Goal: Task Accomplishment & Management: Manage account settings

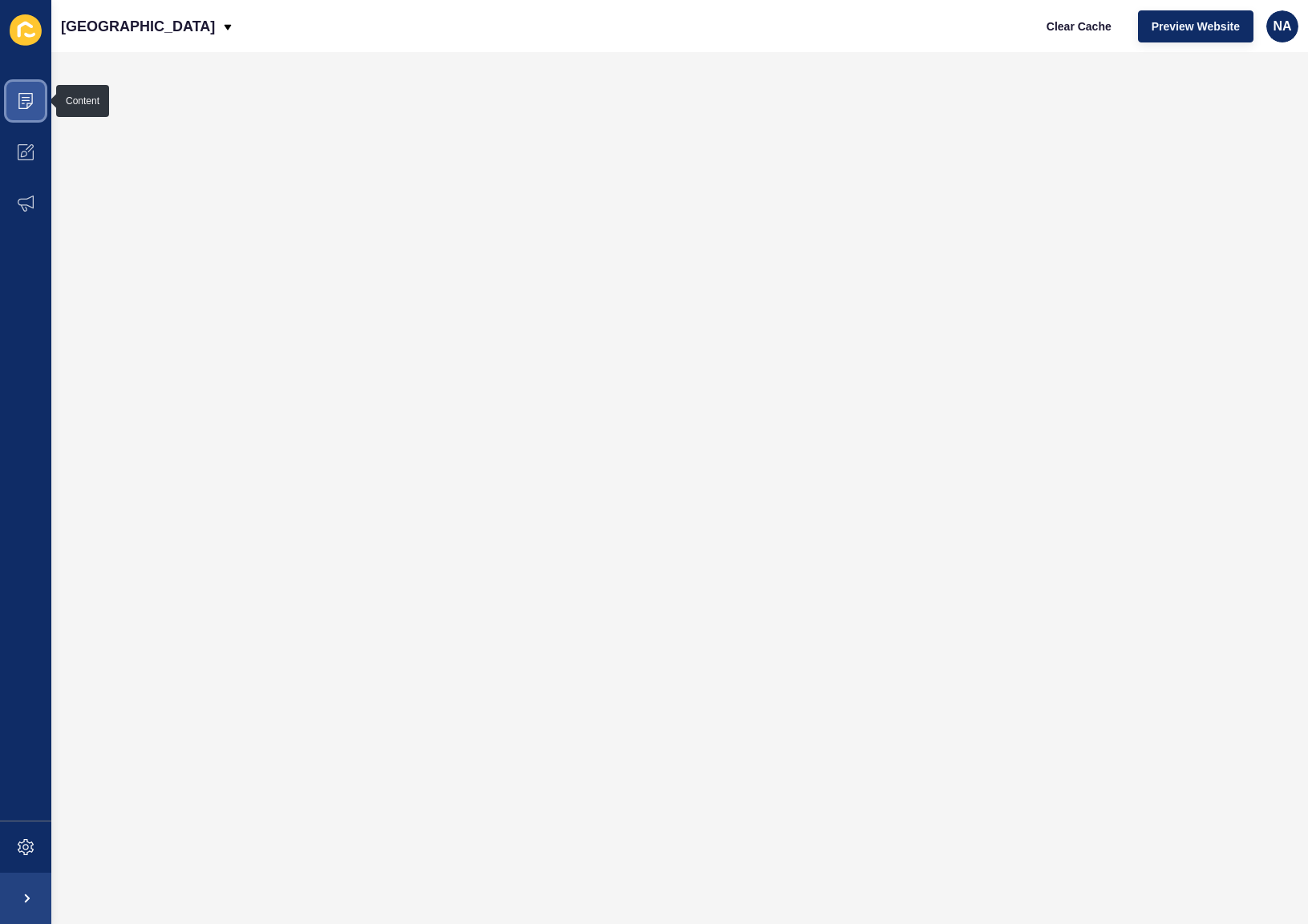
click at [29, 99] on icon at bounding box center [26, 101] width 16 height 16
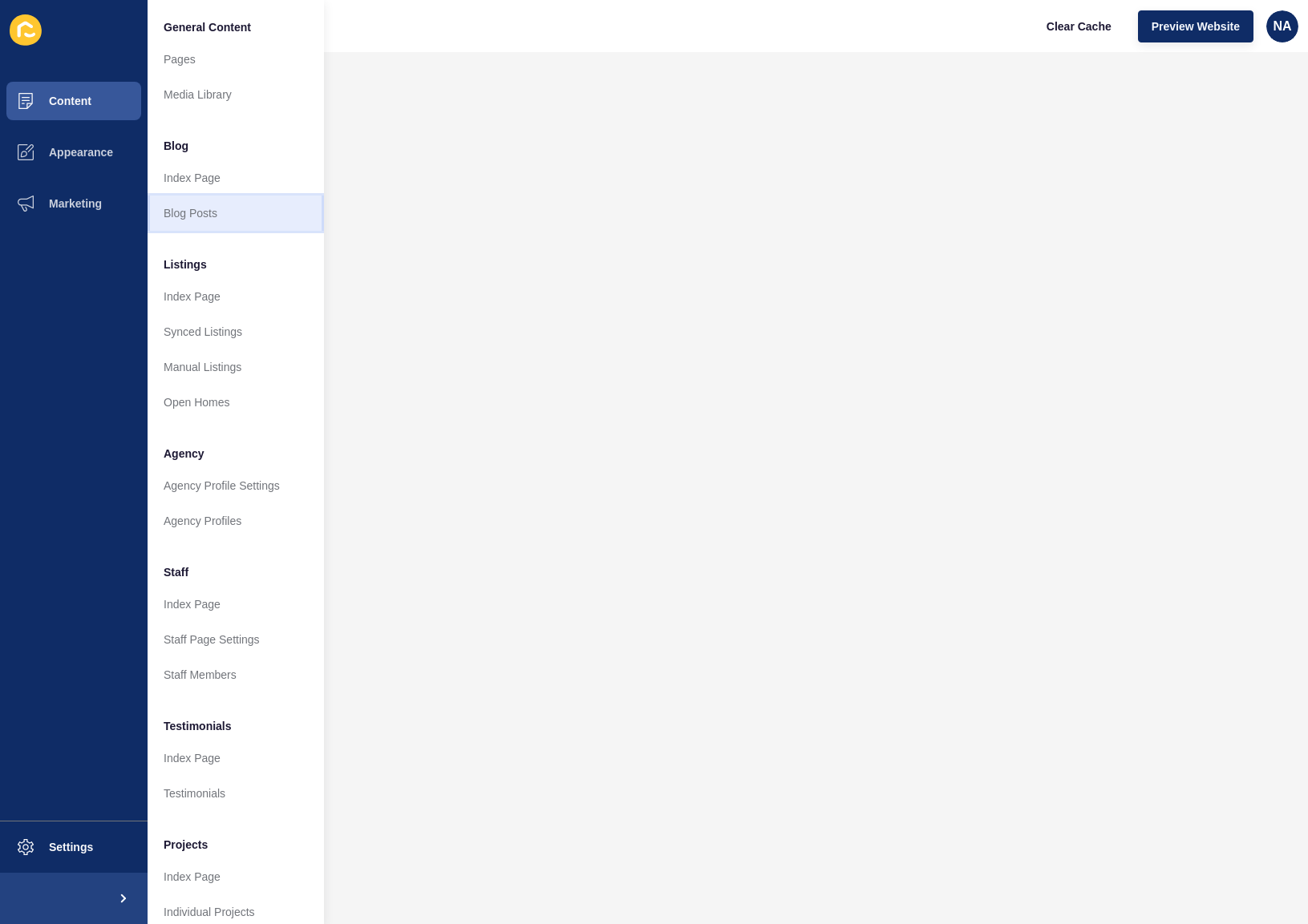
click at [218, 214] on link "Blog Posts" at bounding box center [236, 213] width 176 height 35
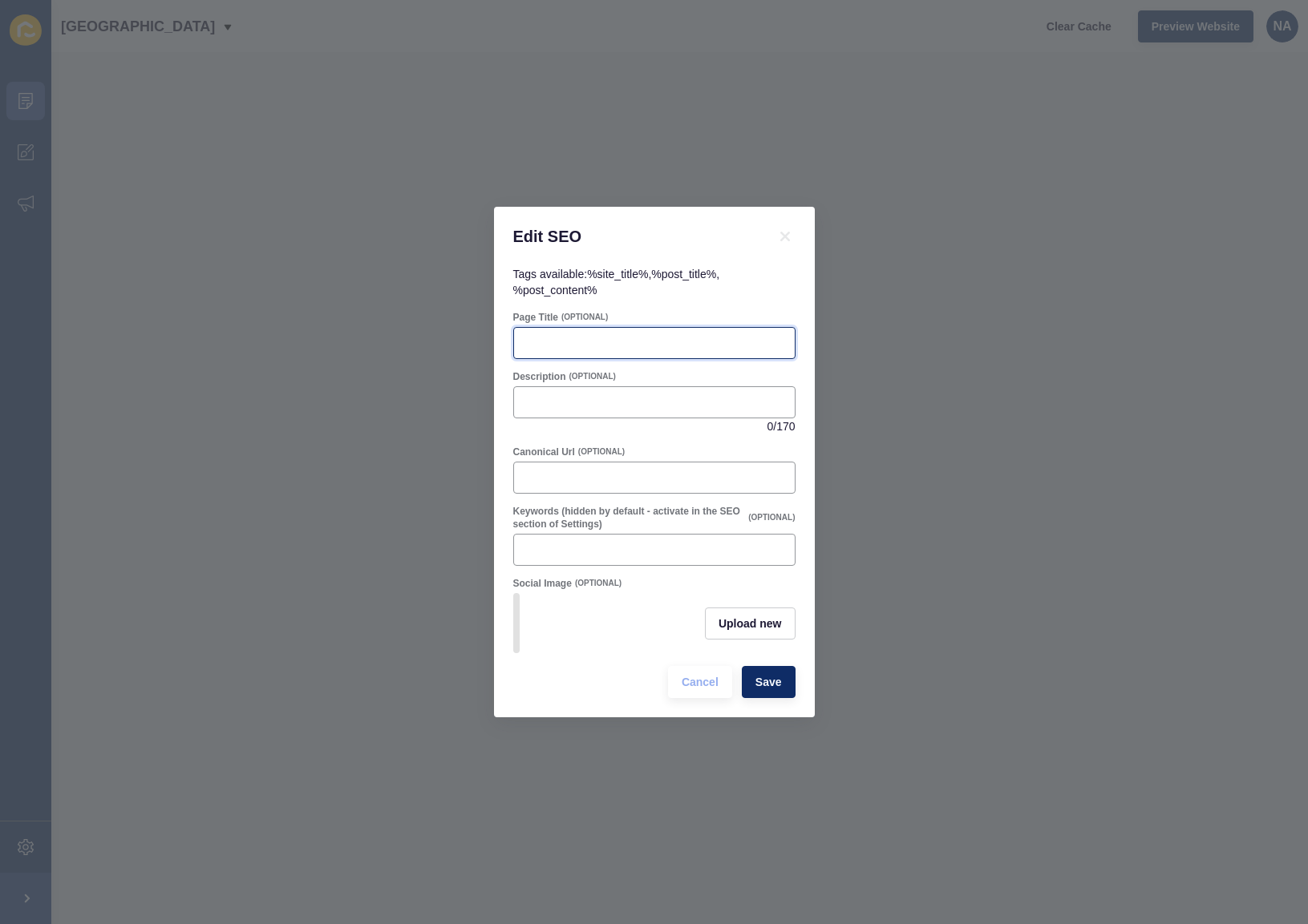
click at [592, 340] on input "Page Title" at bounding box center [654, 343] width 262 height 16
paste input "Hillarys and Sorrento Market Report 2025"
type input "Hillarys and Sorrento Market Report 2025"
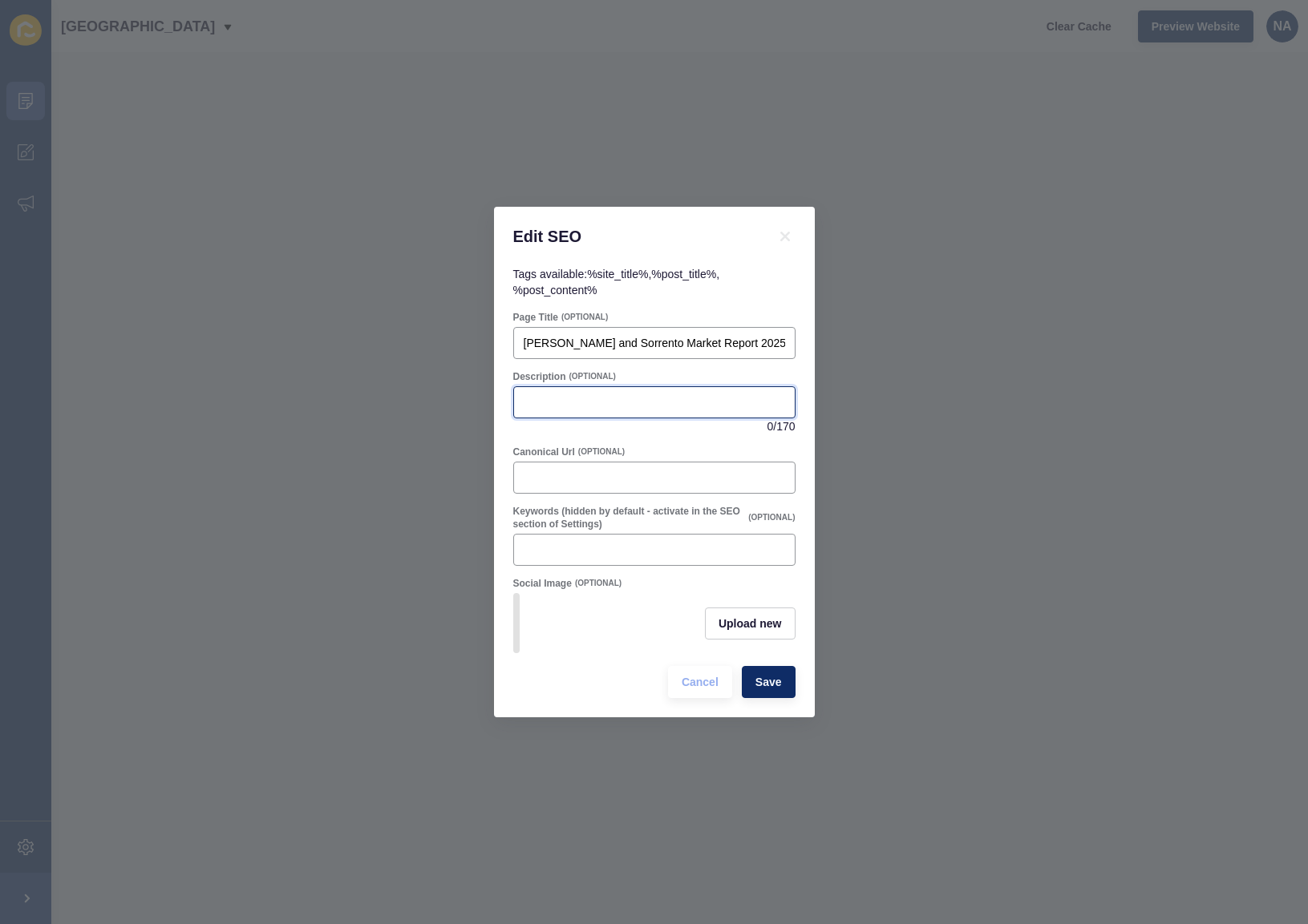
click at [546, 394] on input "Description" at bounding box center [654, 402] width 262 height 16
paste input "CURIOUS ABOUT WHAT’S HAPPENING IN HILLARYS YOUR NEIGHBOURHOOD SNAPSHOT"
type input "CURIOUS ABOUT WHAT’S HAPPENING IN HILLARYS YOUR NEIGHBOURHOOD SNAPSHOT"
click at [772, 689] on span "Save" at bounding box center [768, 683] width 27 height 16
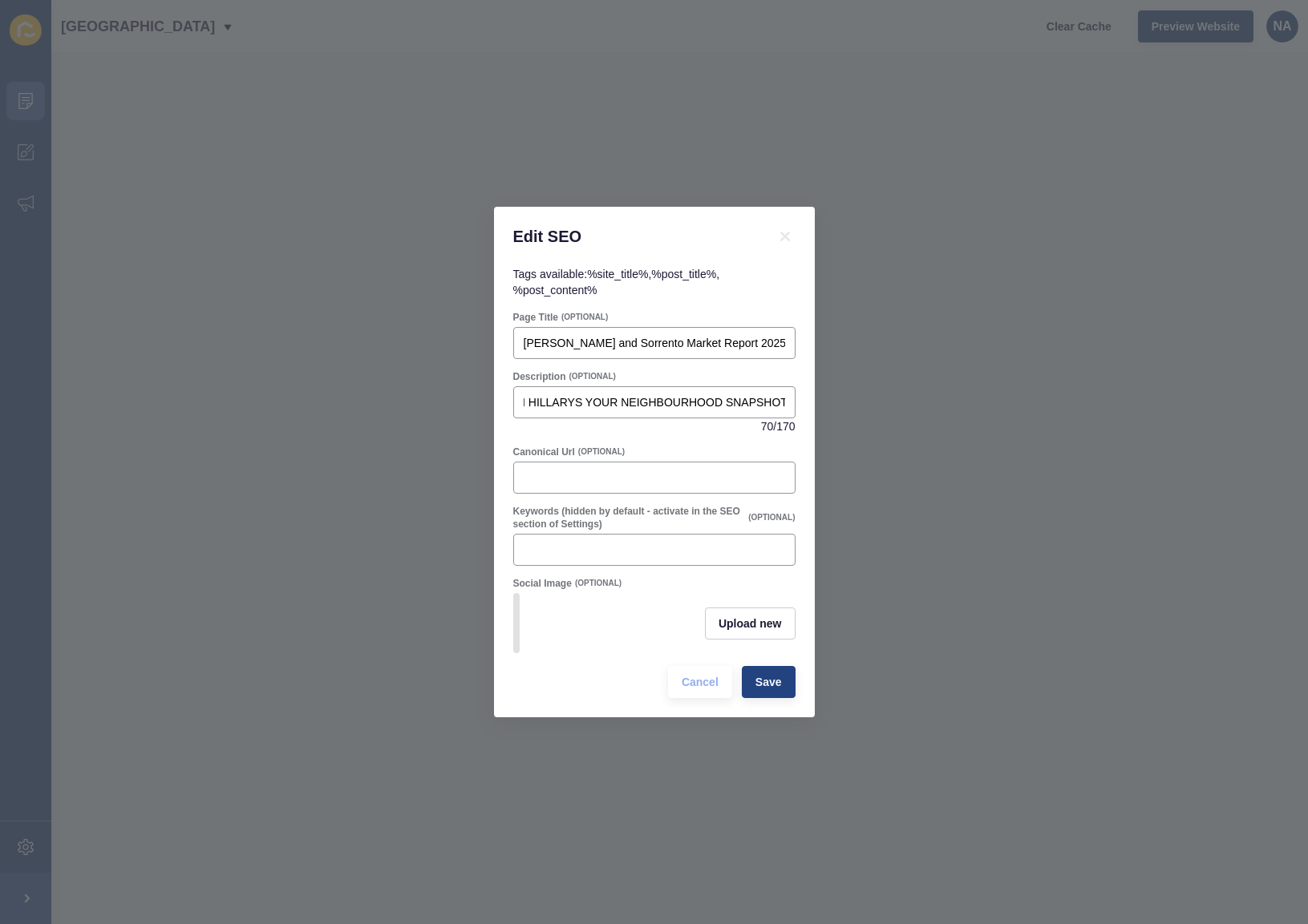
scroll to position [0, 0]
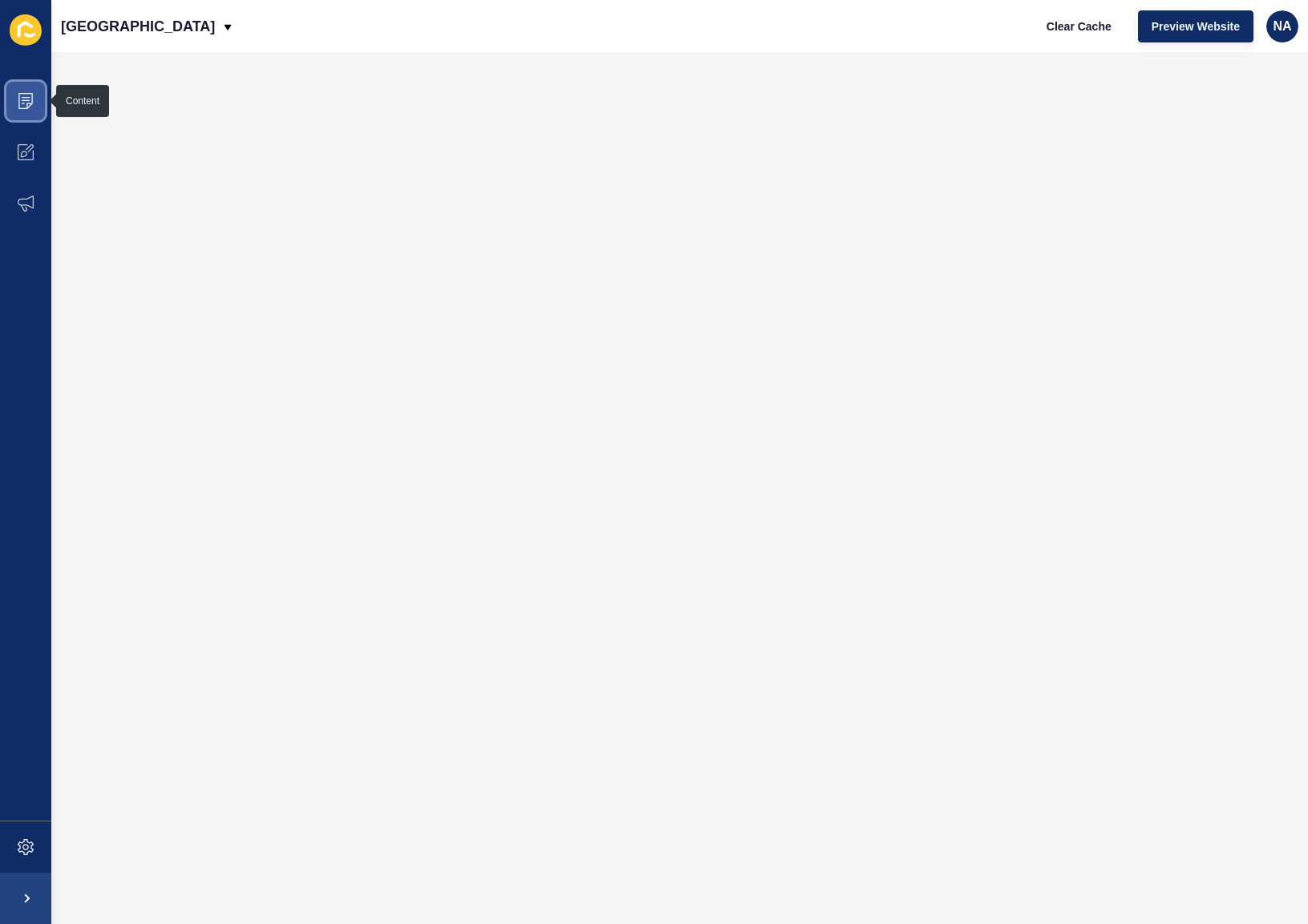
click at [31, 103] on icon at bounding box center [26, 101] width 15 height 16
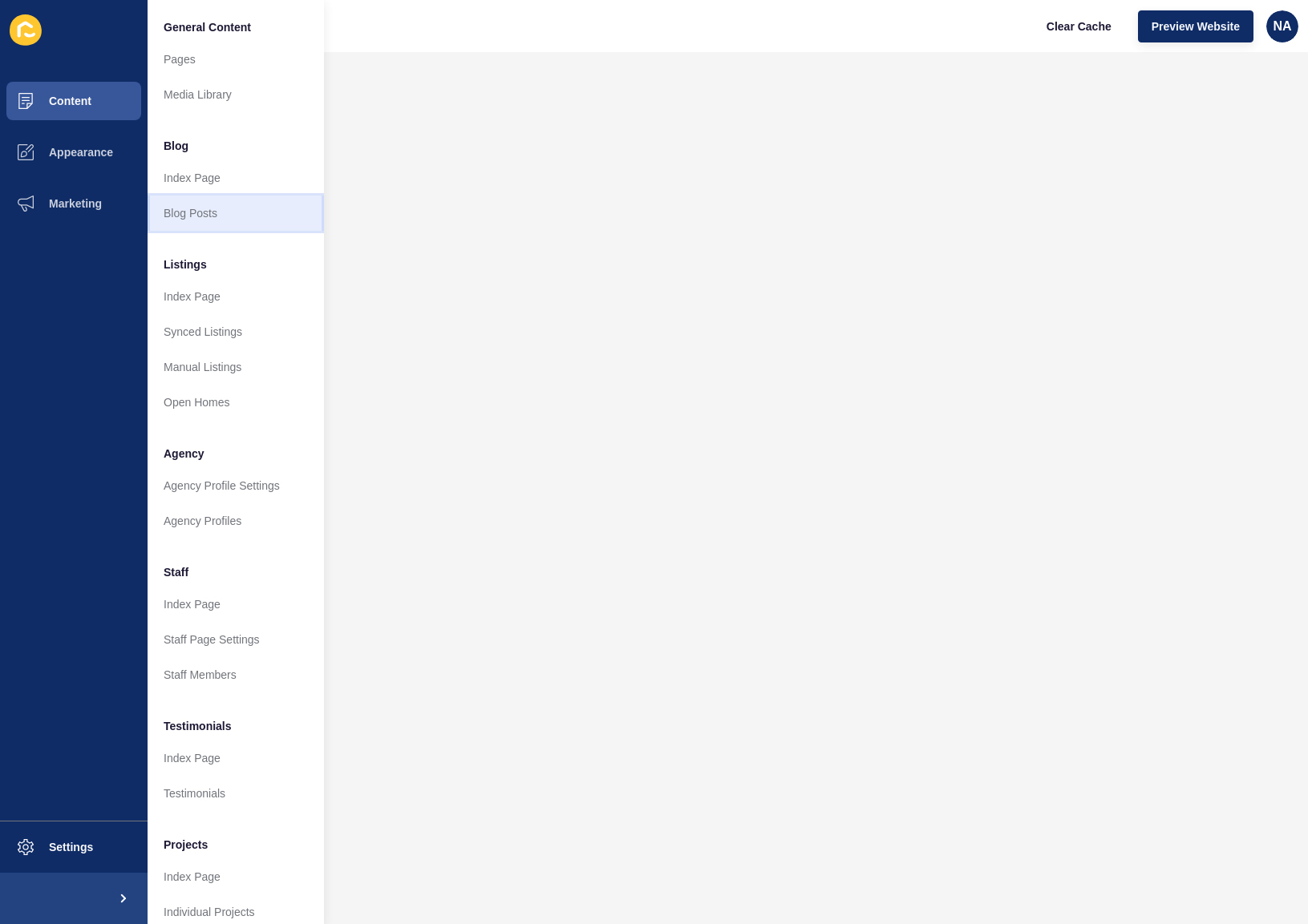
click at [211, 215] on link "Blog Posts" at bounding box center [236, 213] width 176 height 35
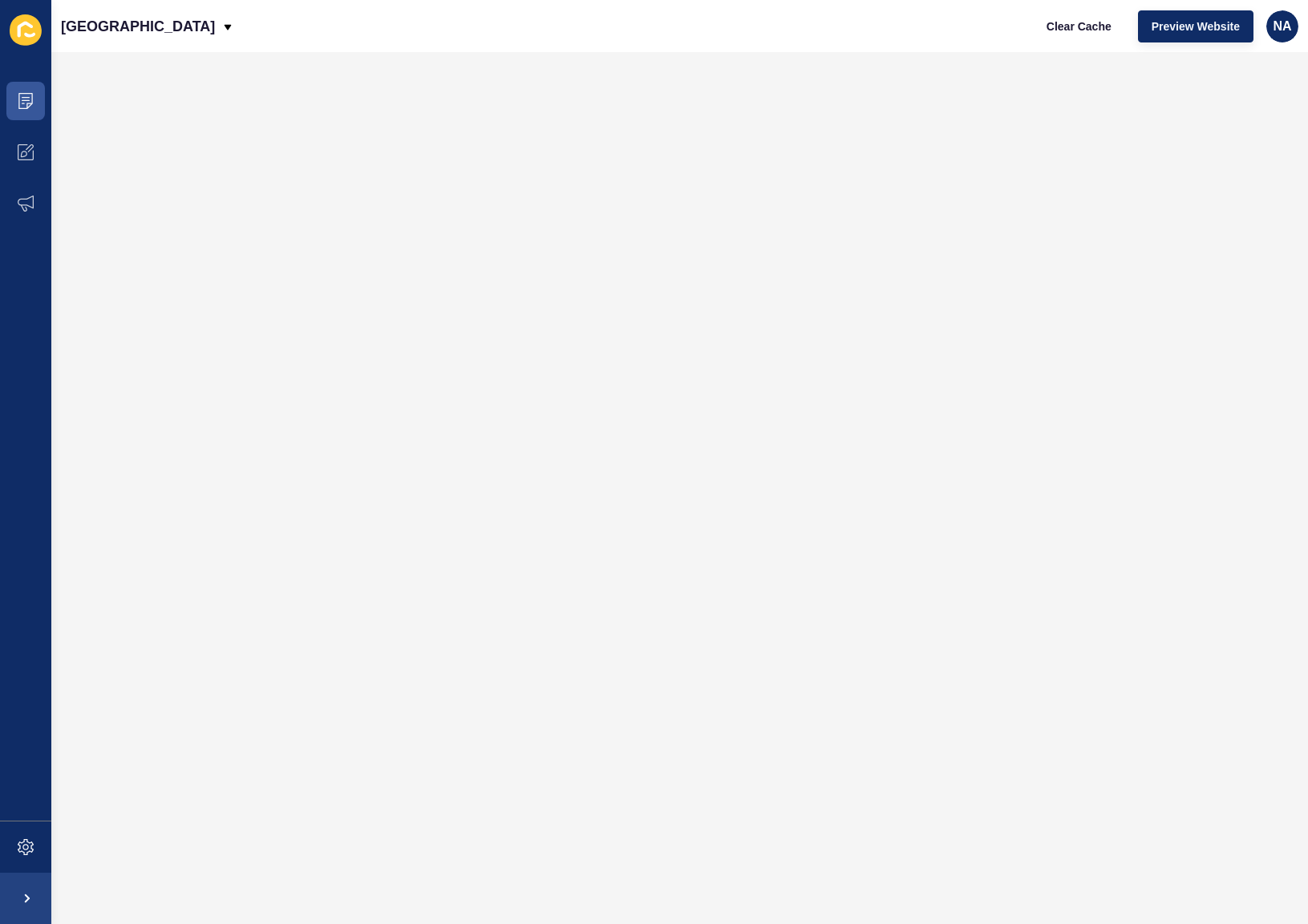
click at [23, 31] on icon at bounding box center [25, 30] width 32 height 31
click at [29, 95] on icon at bounding box center [26, 101] width 16 height 16
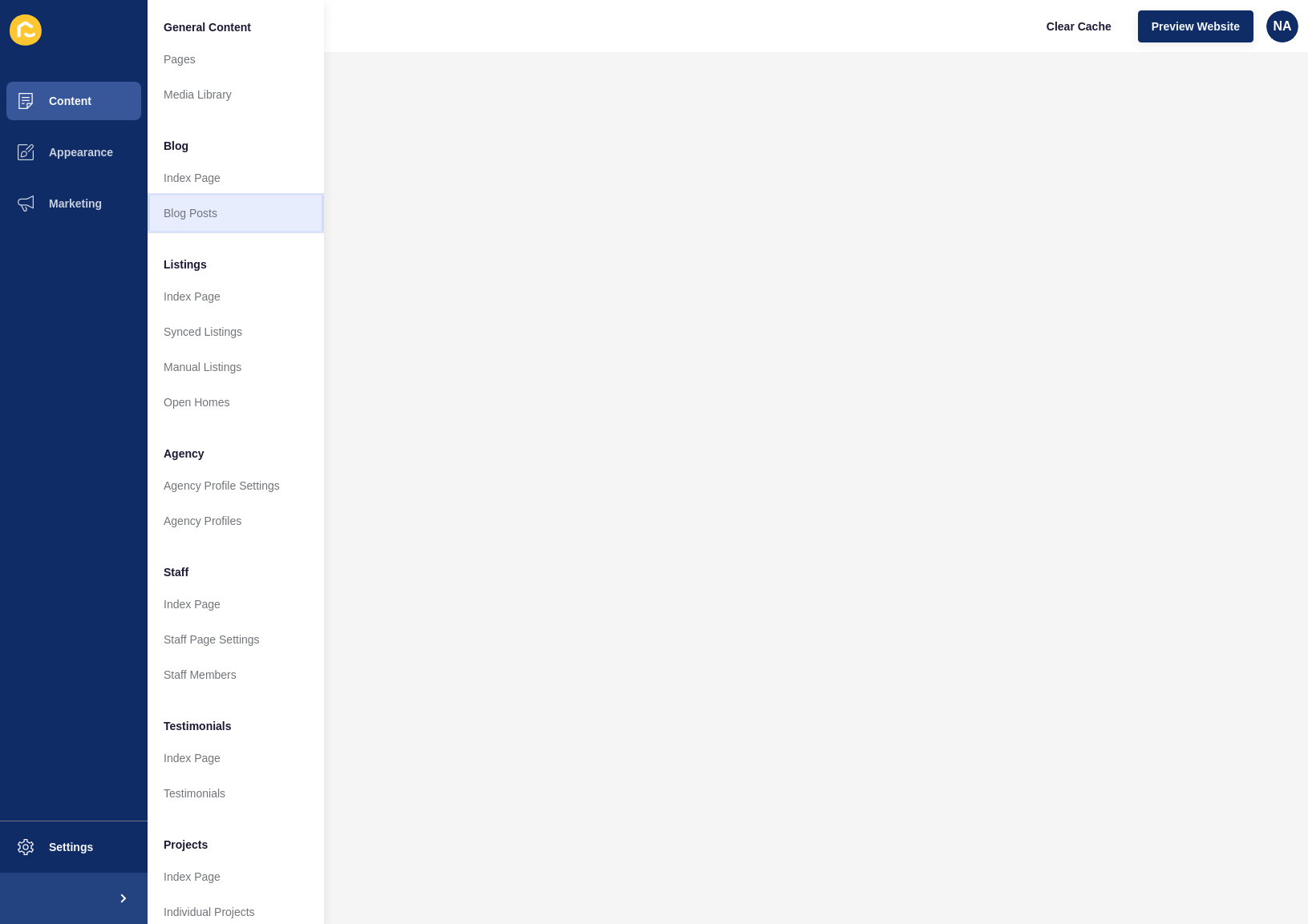
click at [197, 219] on link "Blog Posts" at bounding box center [236, 213] width 176 height 35
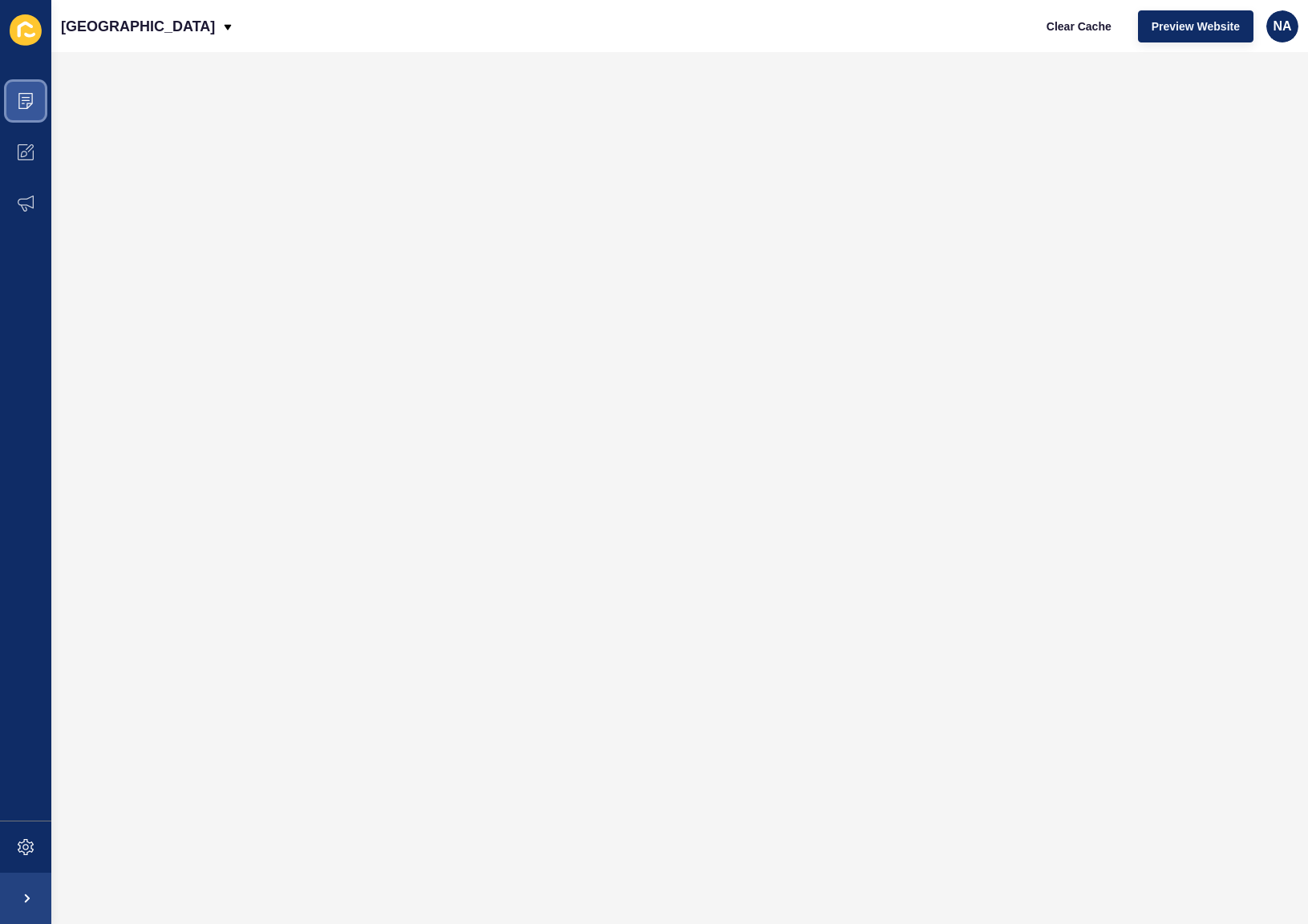
click at [39, 96] on span at bounding box center [25, 101] width 51 height 51
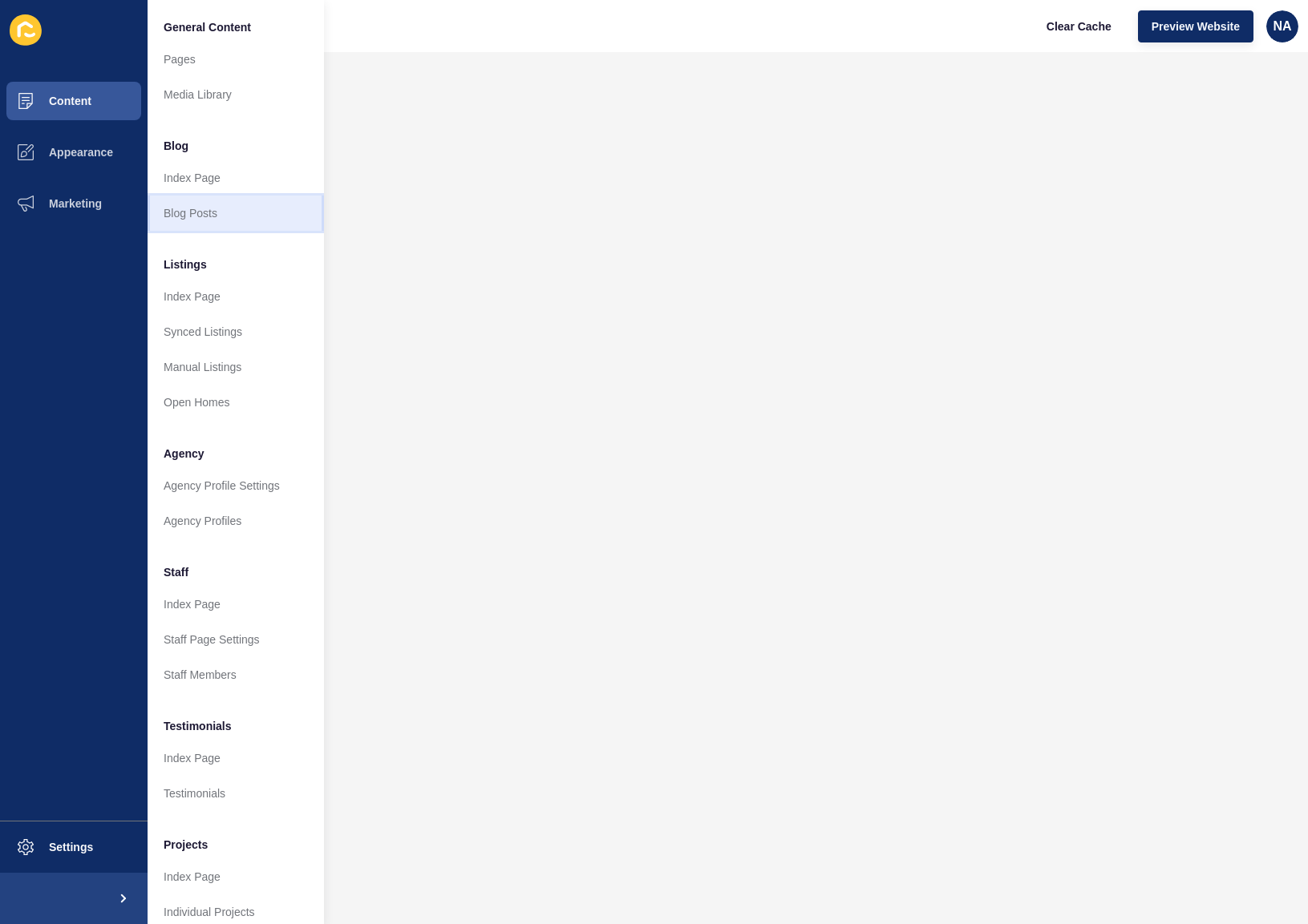
click at [197, 210] on link "Blog Posts" at bounding box center [236, 213] width 176 height 35
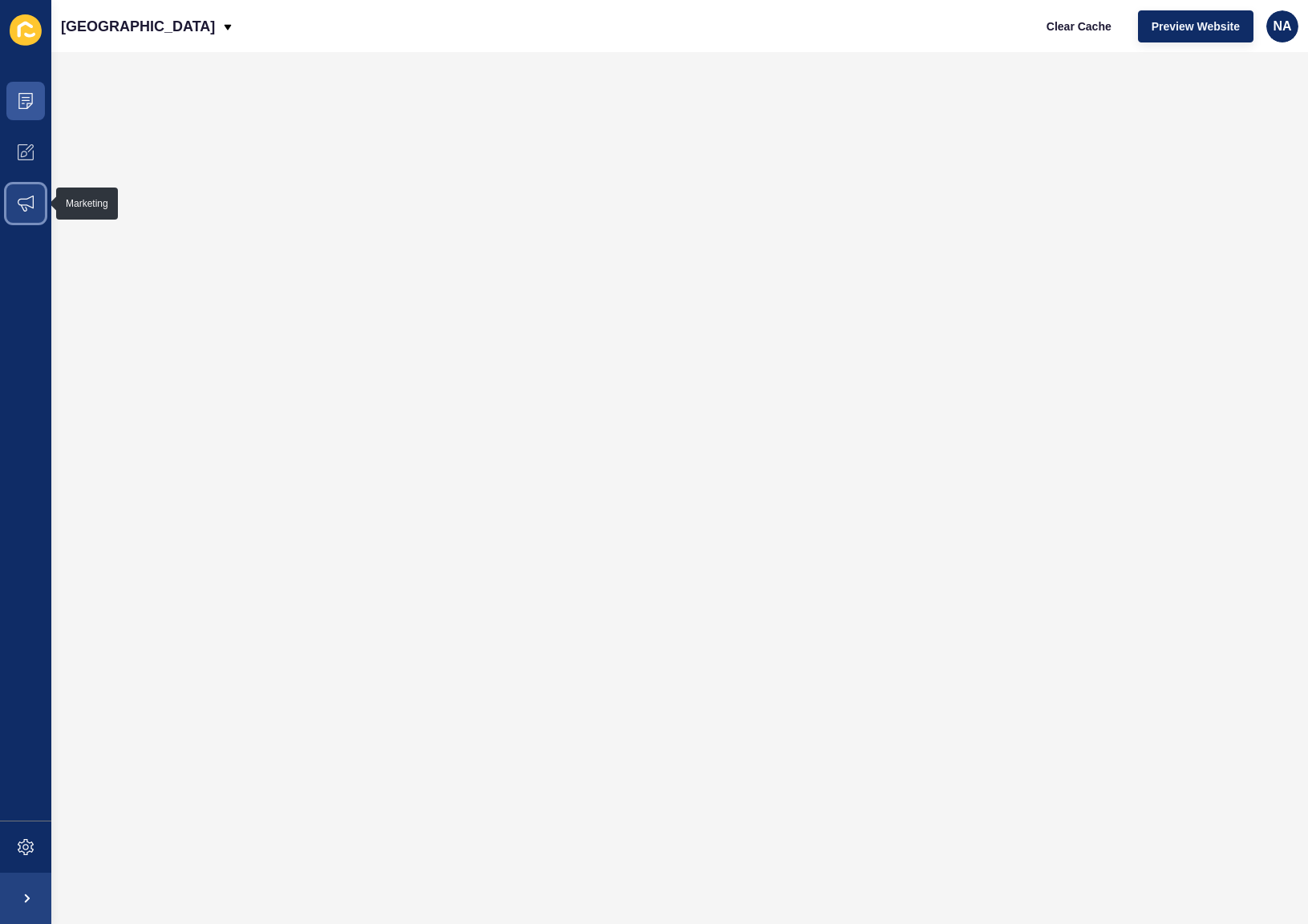
click at [28, 212] on span at bounding box center [25, 203] width 51 height 51
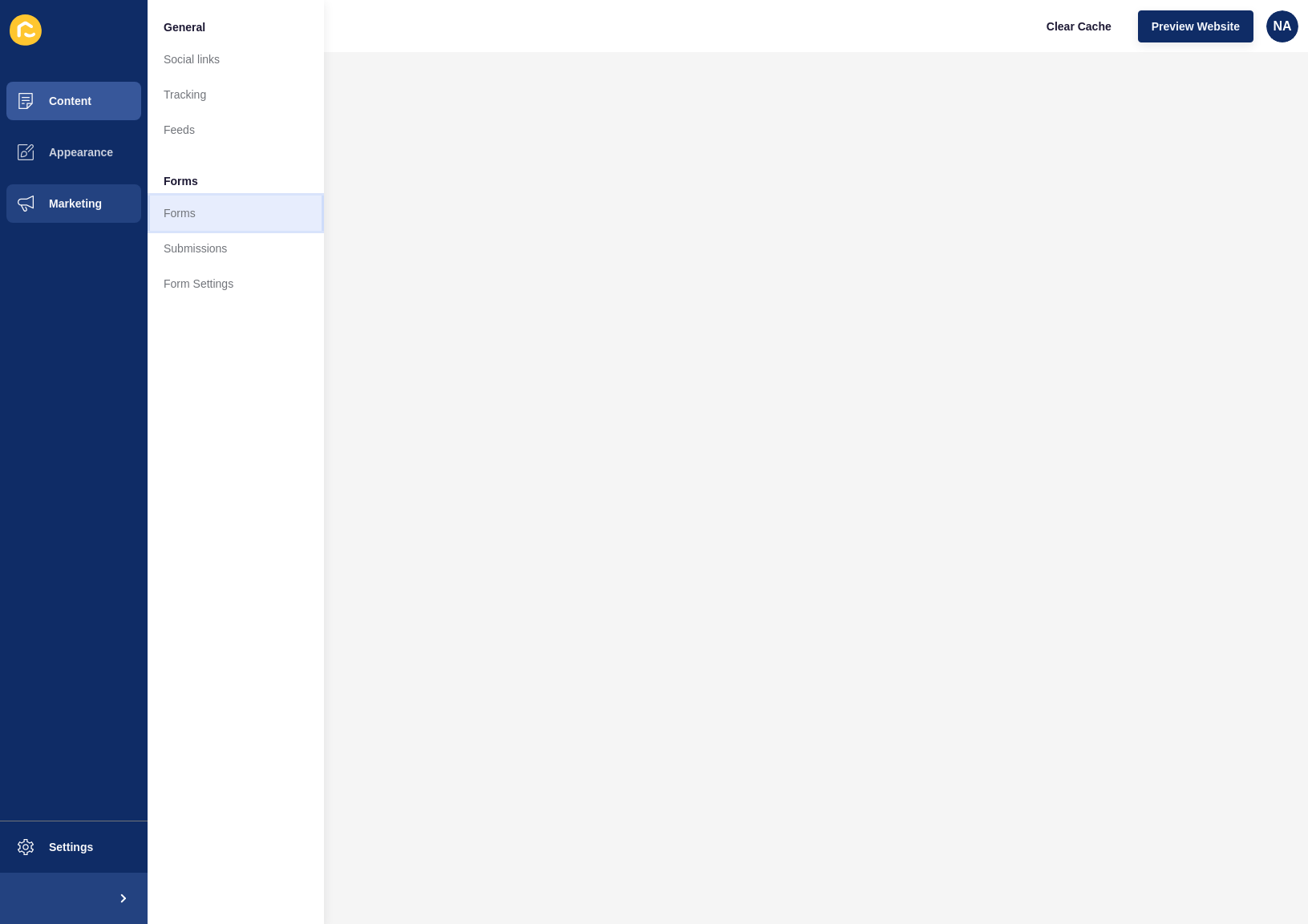
click at [246, 219] on link "Forms" at bounding box center [236, 213] width 176 height 35
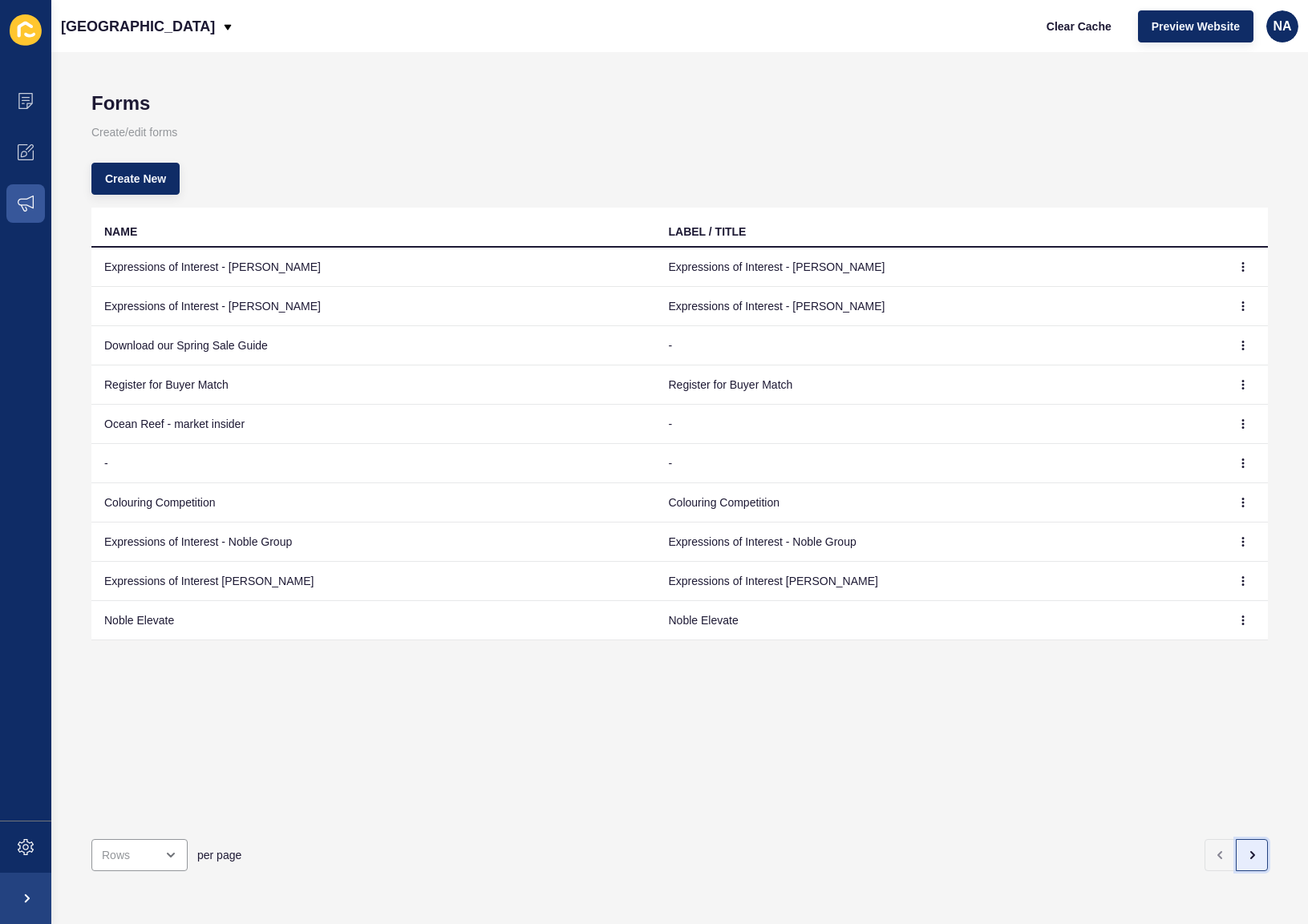
click at [1245, 849] on icon "button" at bounding box center [1252, 856] width 13 height 13
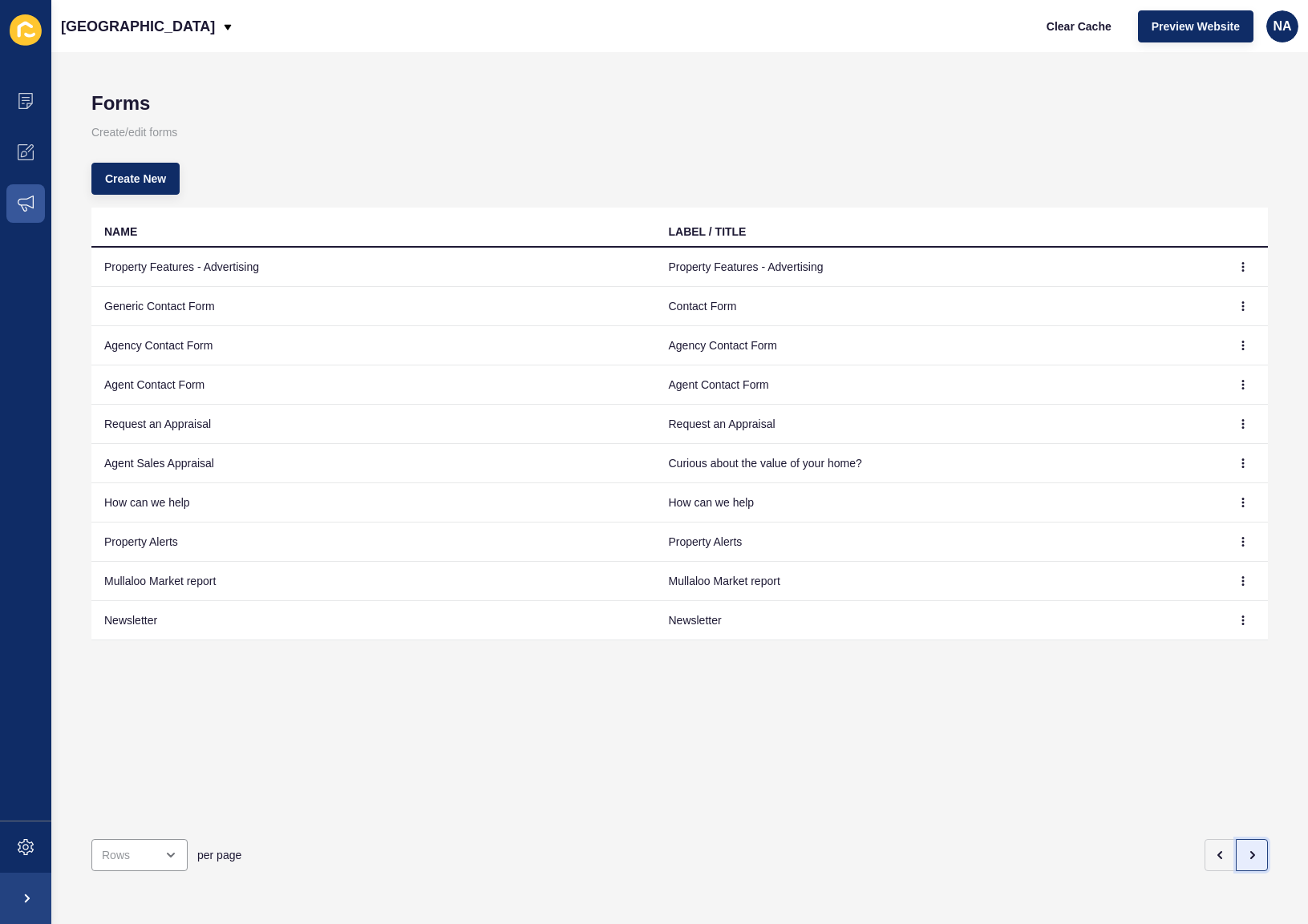
click at [1245, 849] on icon "button" at bounding box center [1252, 856] width 13 height 13
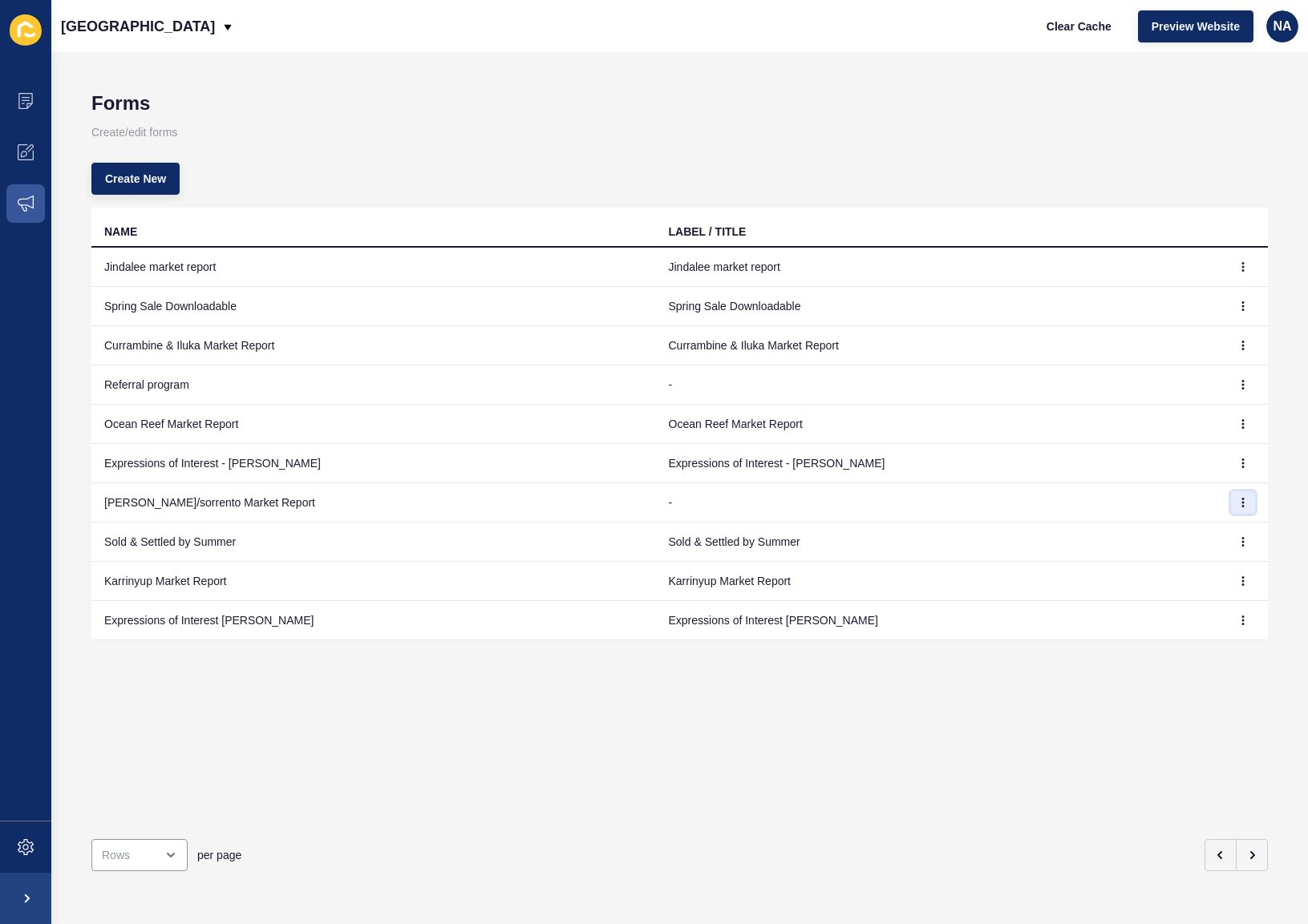
click at [1236, 502] on button "button" at bounding box center [1243, 503] width 24 height 23
click at [1204, 527] on link "Edit" at bounding box center [1187, 534] width 112 height 35
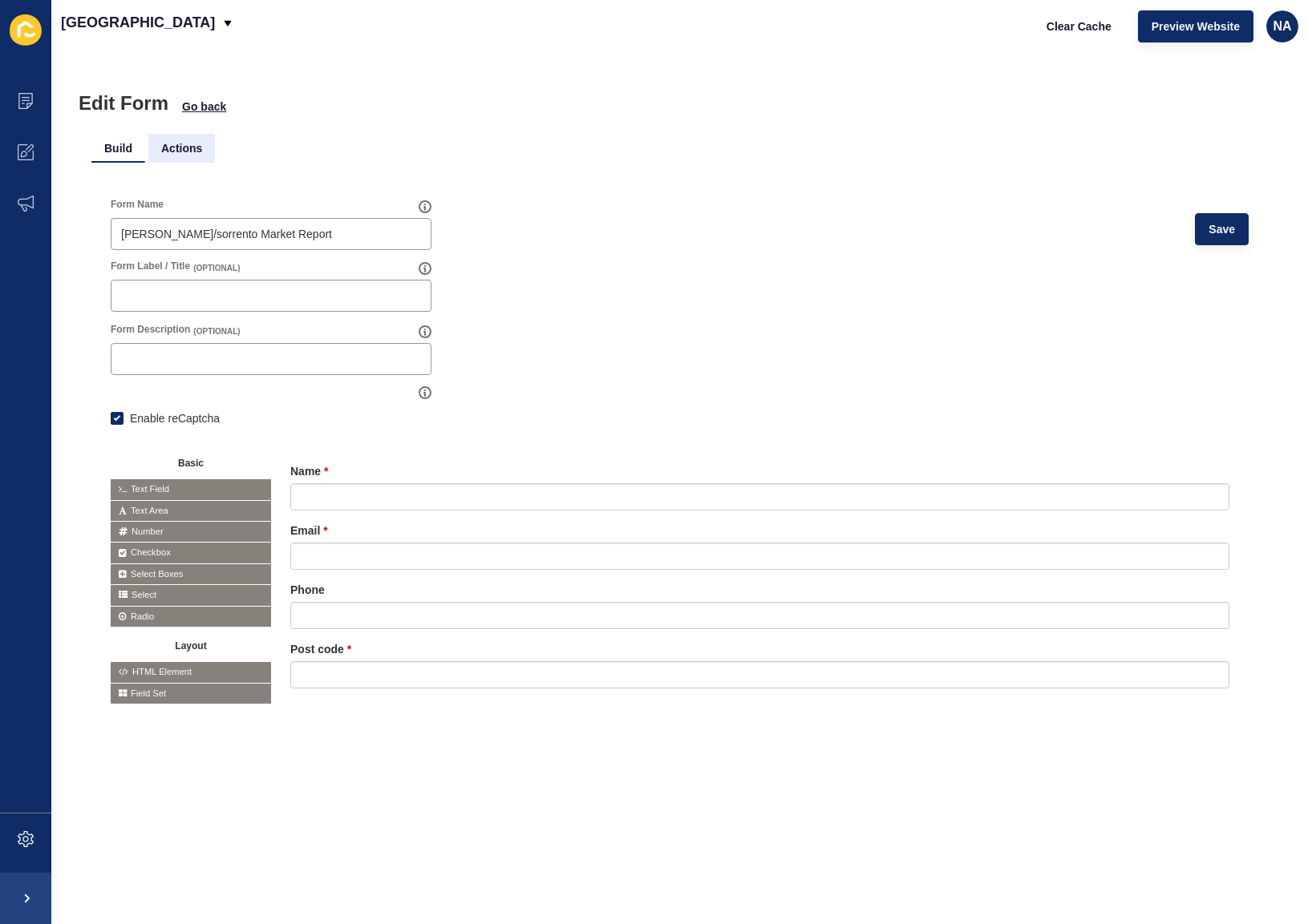
click at [175, 151] on li "Actions" at bounding box center [182, 149] width 67 height 29
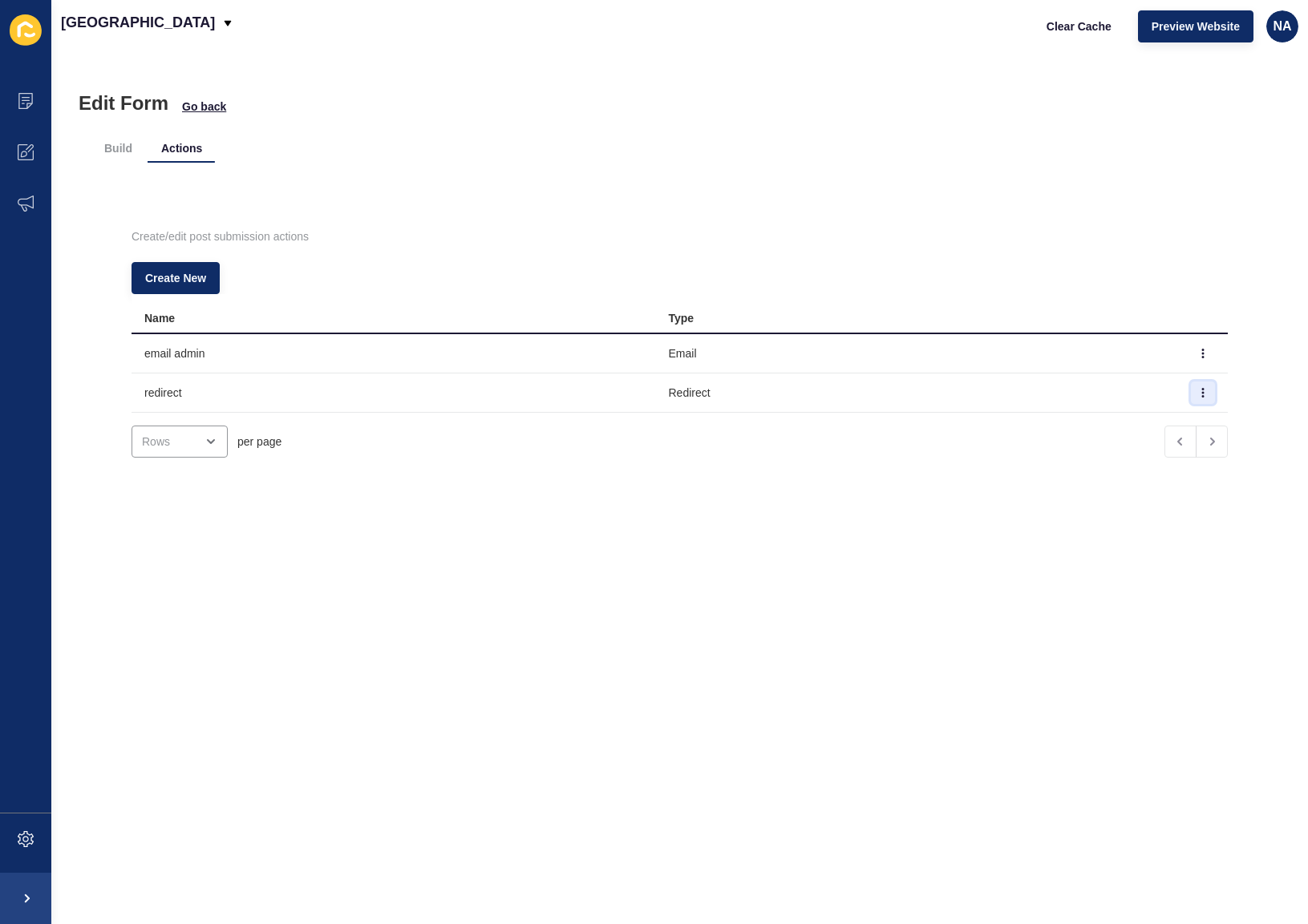
click at [1198, 393] on icon "button" at bounding box center [1203, 393] width 10 height 10
click at [1128, 423] on link "Edit" at bounding box center [1135, 424] width 112 height 35
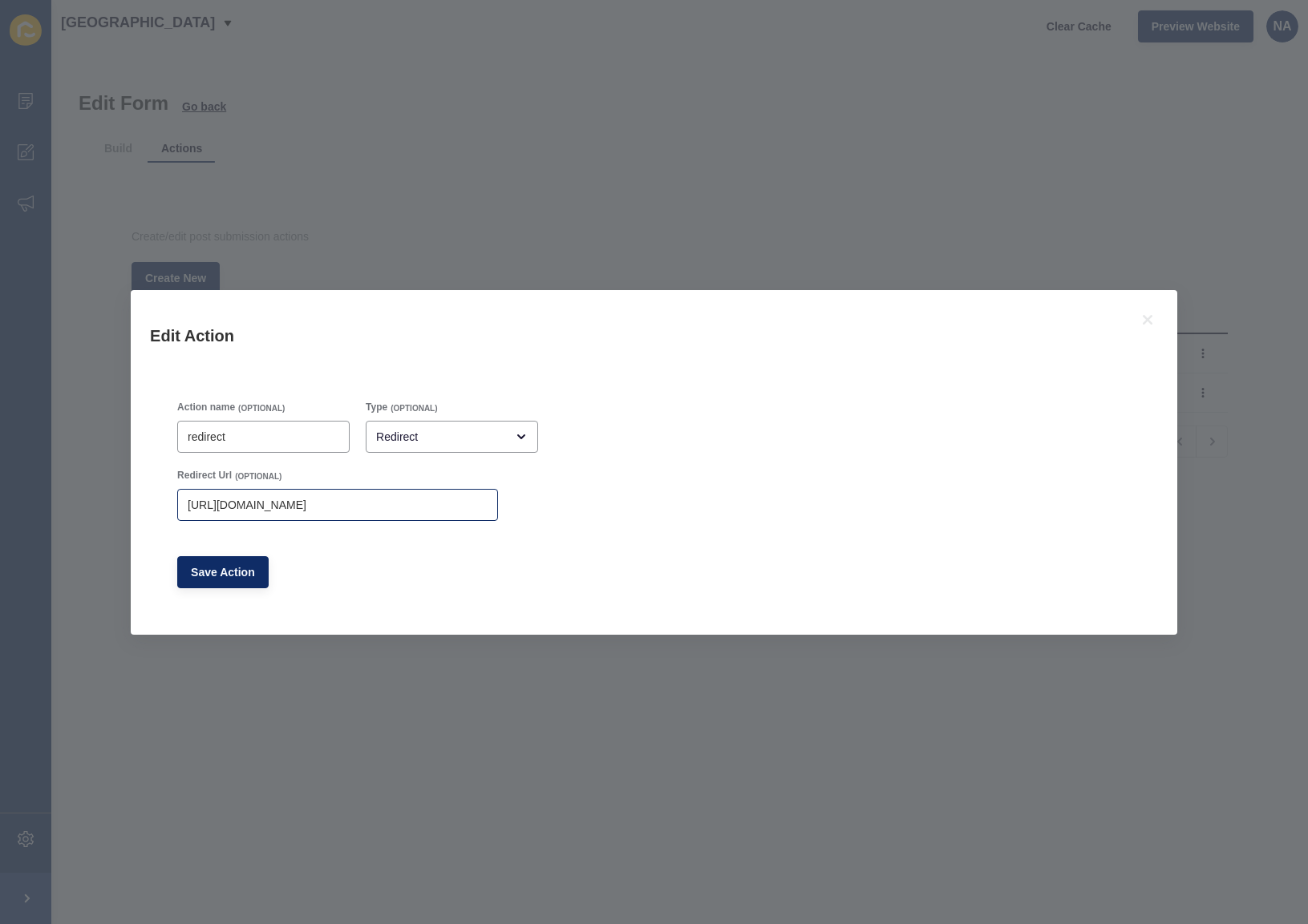
click at [443, 492] on div "https://app-spoke-sites-au.s3.amazonaws.com/uploads/sites/257/2025/07/12pp-Hill…" at bounding box center [337, 505] width 321 height 32
click at [443, 498] on input "https://app-spoke-sites-au.s3.amazonaws.com/uploads/sites/257/2025/07/12pp-Hill…" at bounding box center [337, 505] width 300 height 16
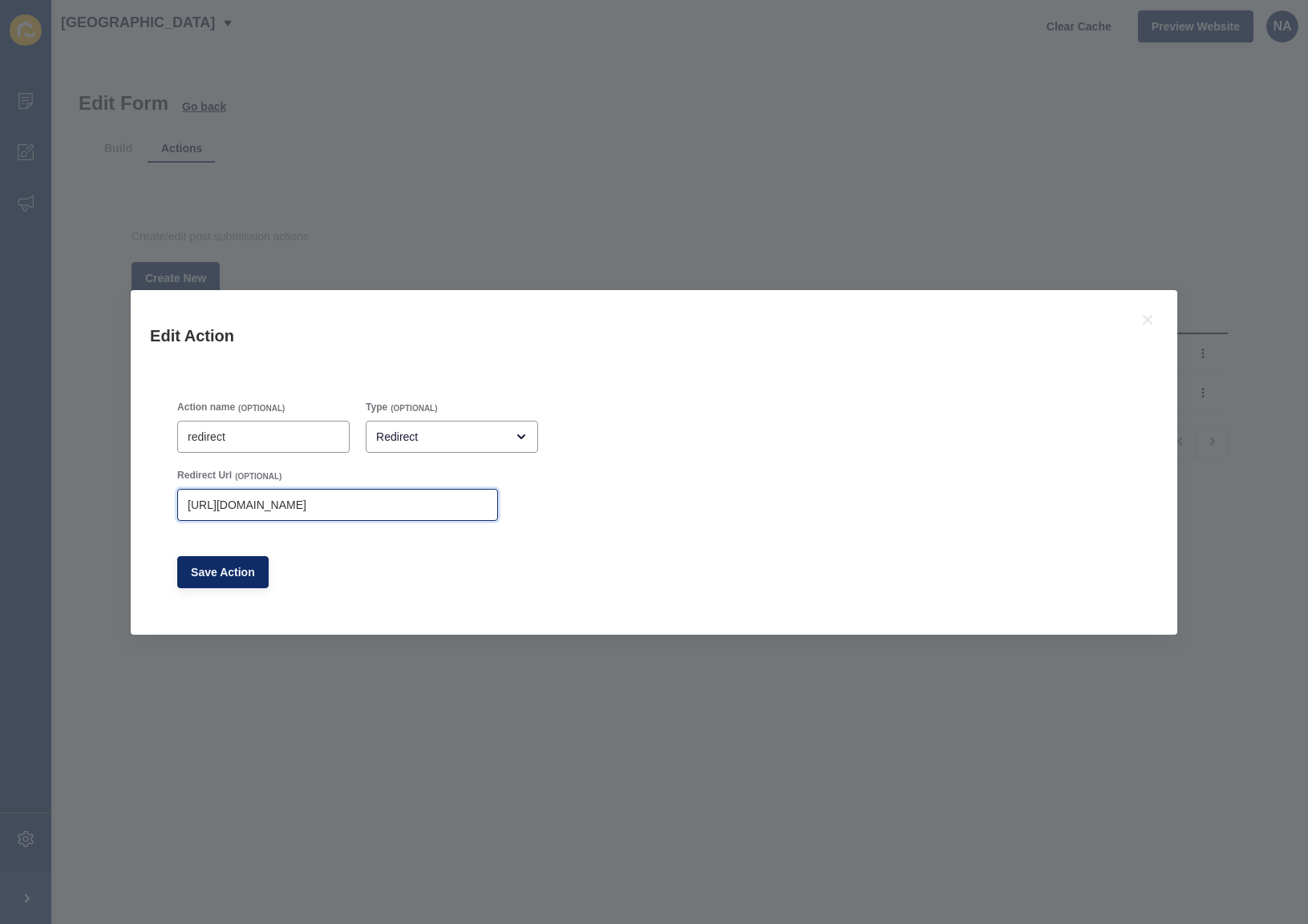
click at [443, 498] on input "https://app-spoke-sites-au.s3.amazonaws.com/uploads/sites/257/2025/07/12pp-Hill…" at bounding box center [337, 505] width 300 height 16
paste input "10/6"
type input "https://app-spoke-sites-au.s3.amazonaws.com/uploads/sites/257/2025/10/6pp-Hilla…"
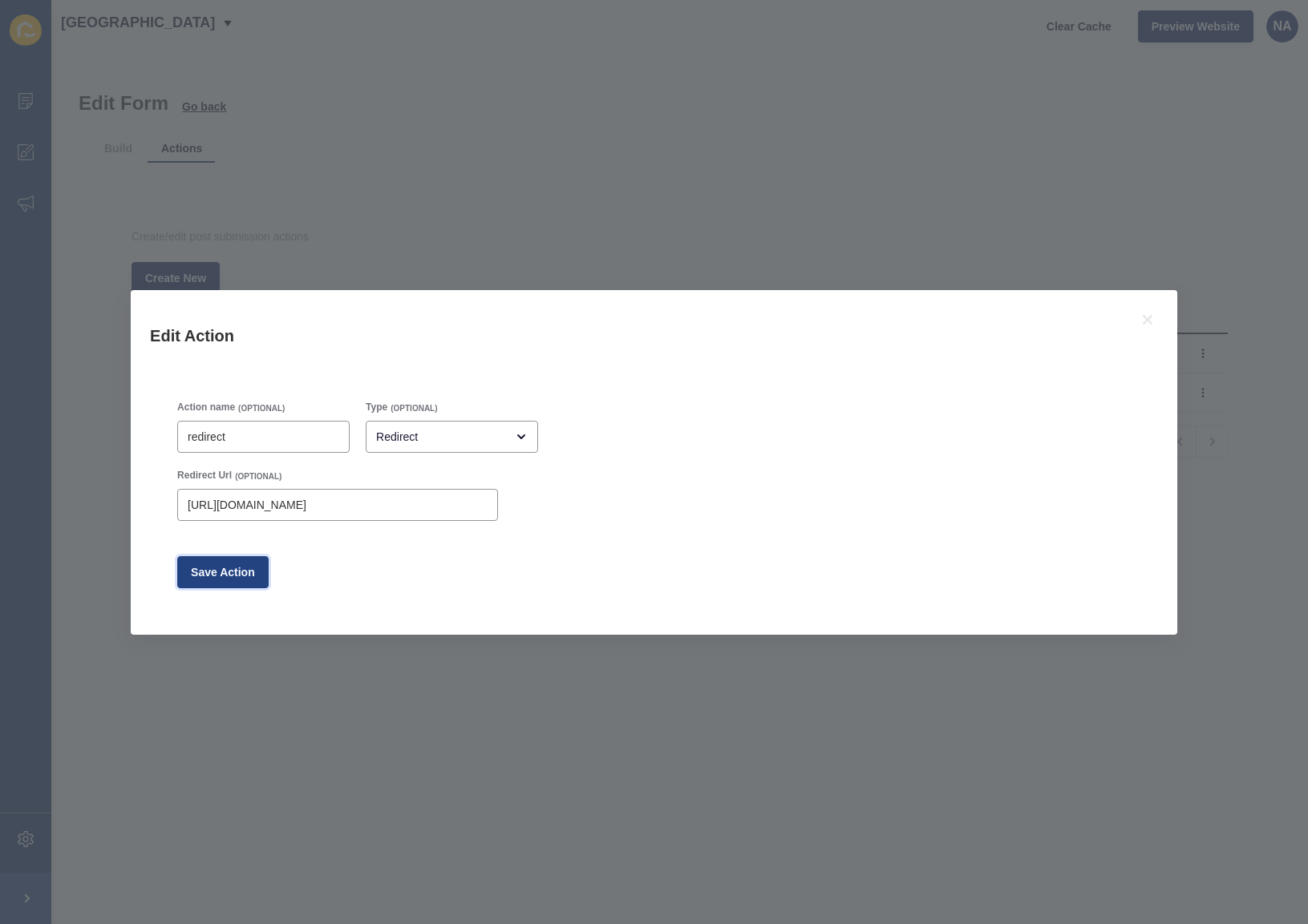
click at [228, 577] on span "Save Action" at bounding box center [223, 573] width 64 height 16
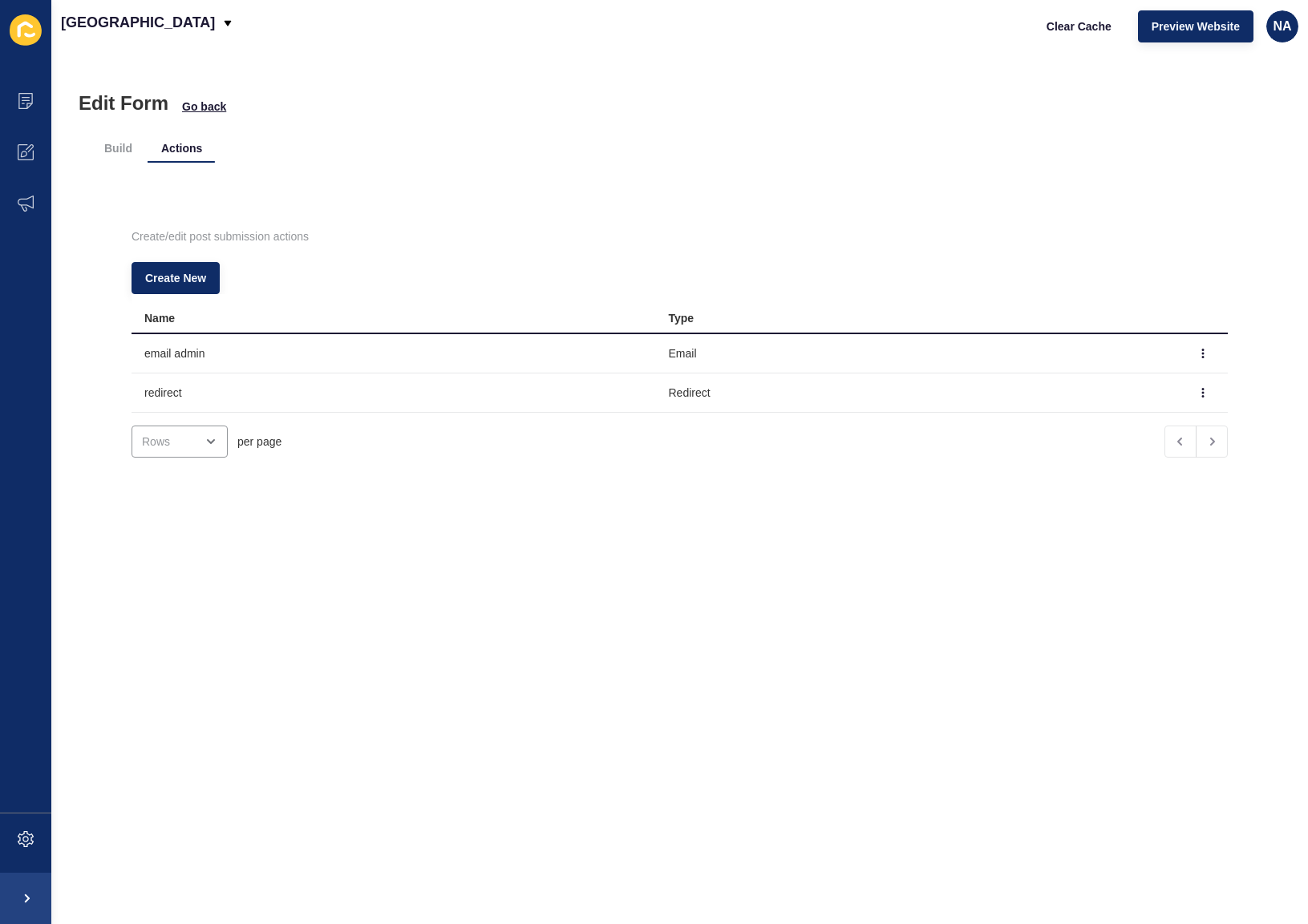
click at [576, 195] on div "Create/edit post submission actions Create New Name Type email admin Email redi…" at bounding box center [679, 345] width 1176 height 332
click at [24, 100] on icon at bounding box center [26, 100] width 8 height 1
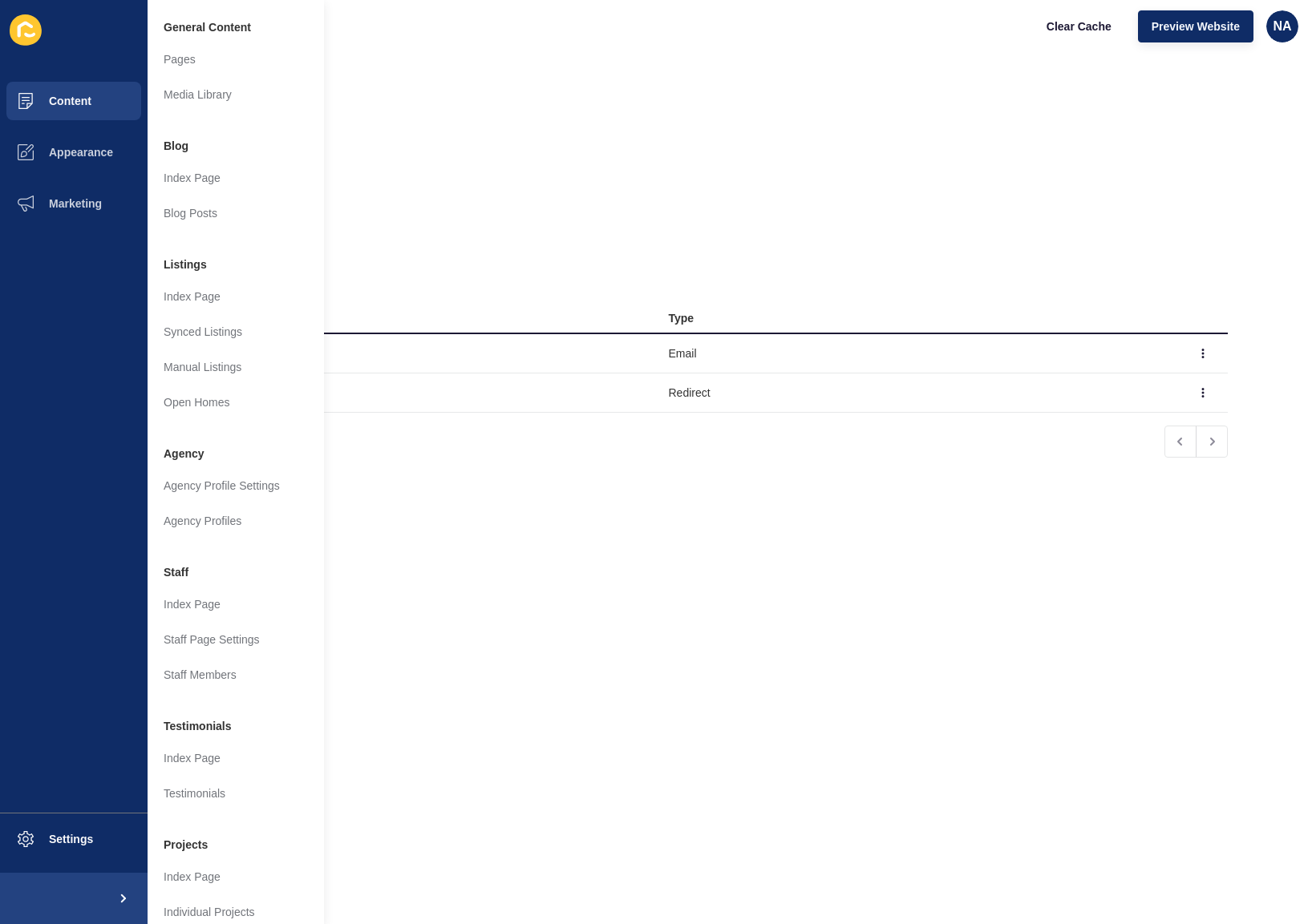
click at [597, 100] on div "Edit Form Go back" at bounding box center [680, 103] width 1202 height 23
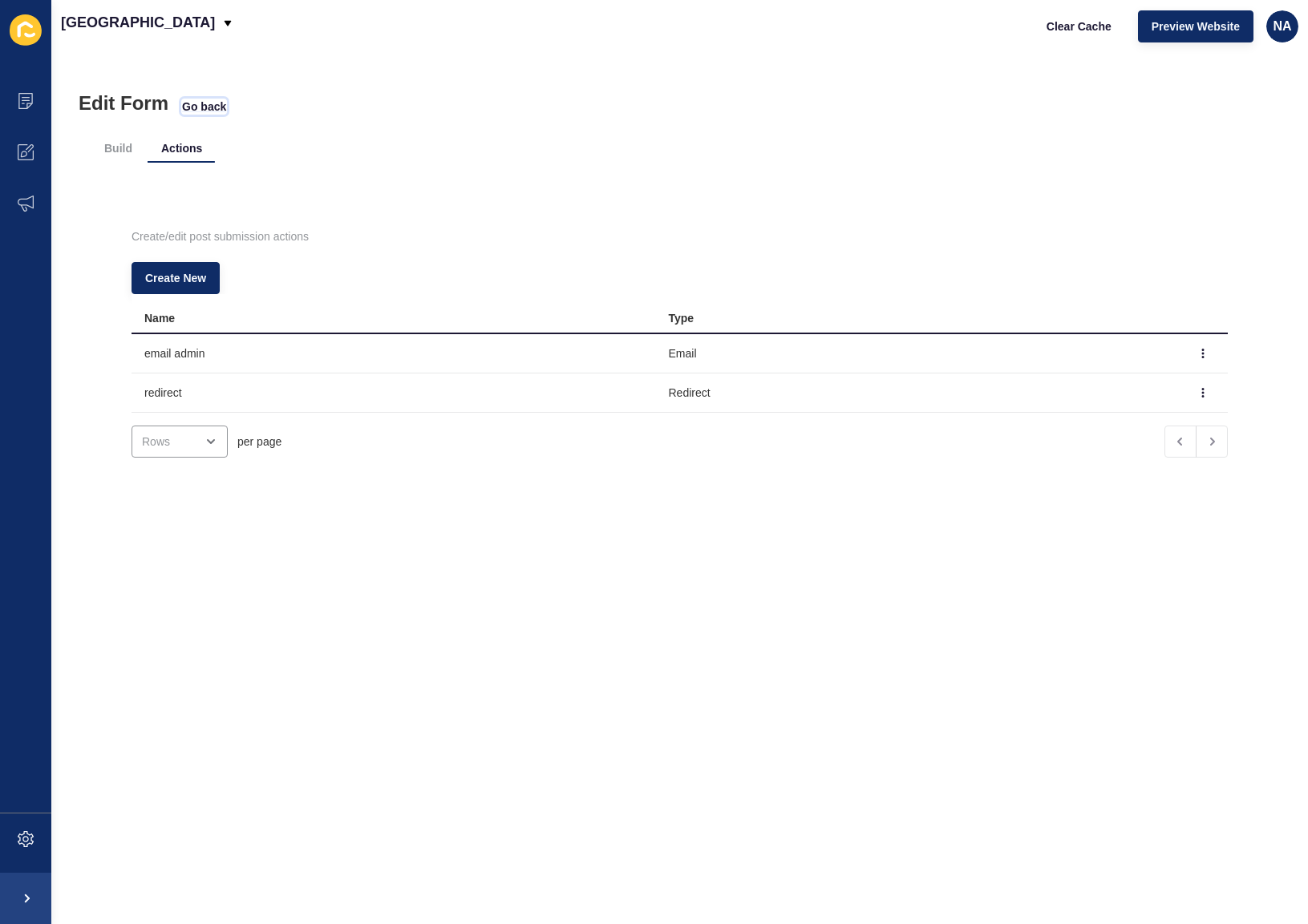
click at [196, 107] on span "Go back" at bounding box center [204, 106] width 44 height 16
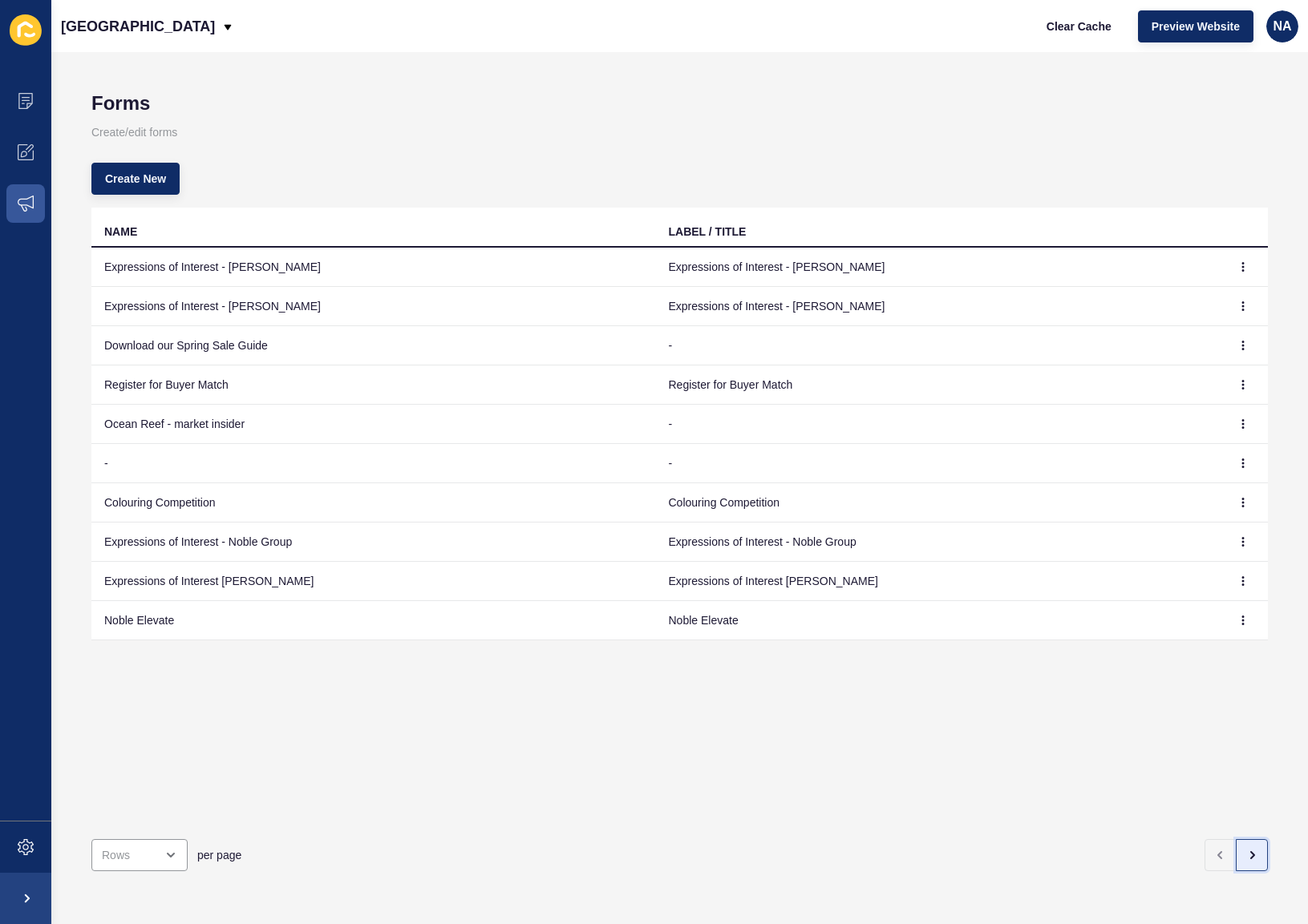
click at [1245, 849] on icon "button" at bounding box center [1252, 856] width 13 height 13
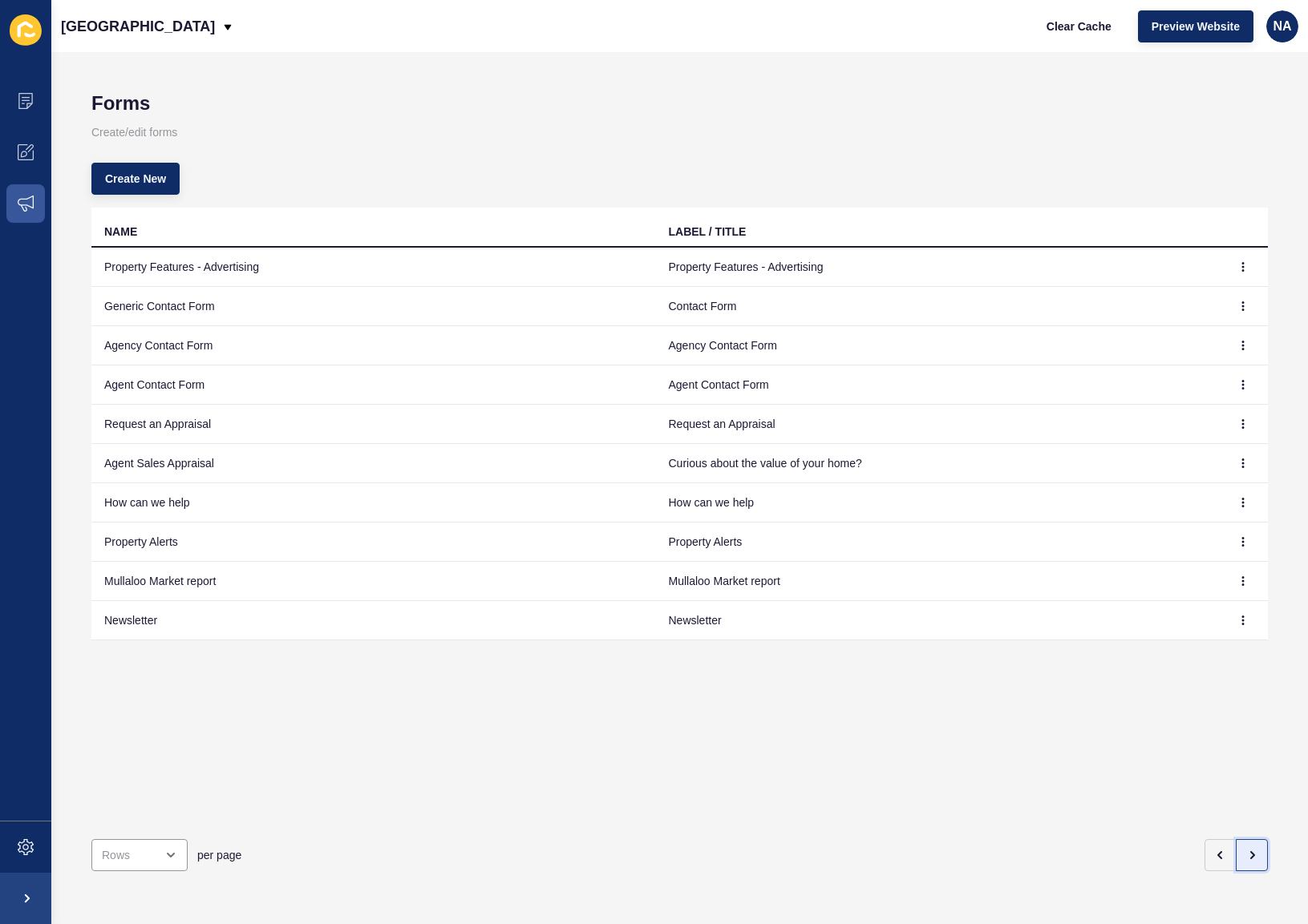
click at [1245, 849] on icon "button" at bounding box center [1252, 856] width 13 height 13
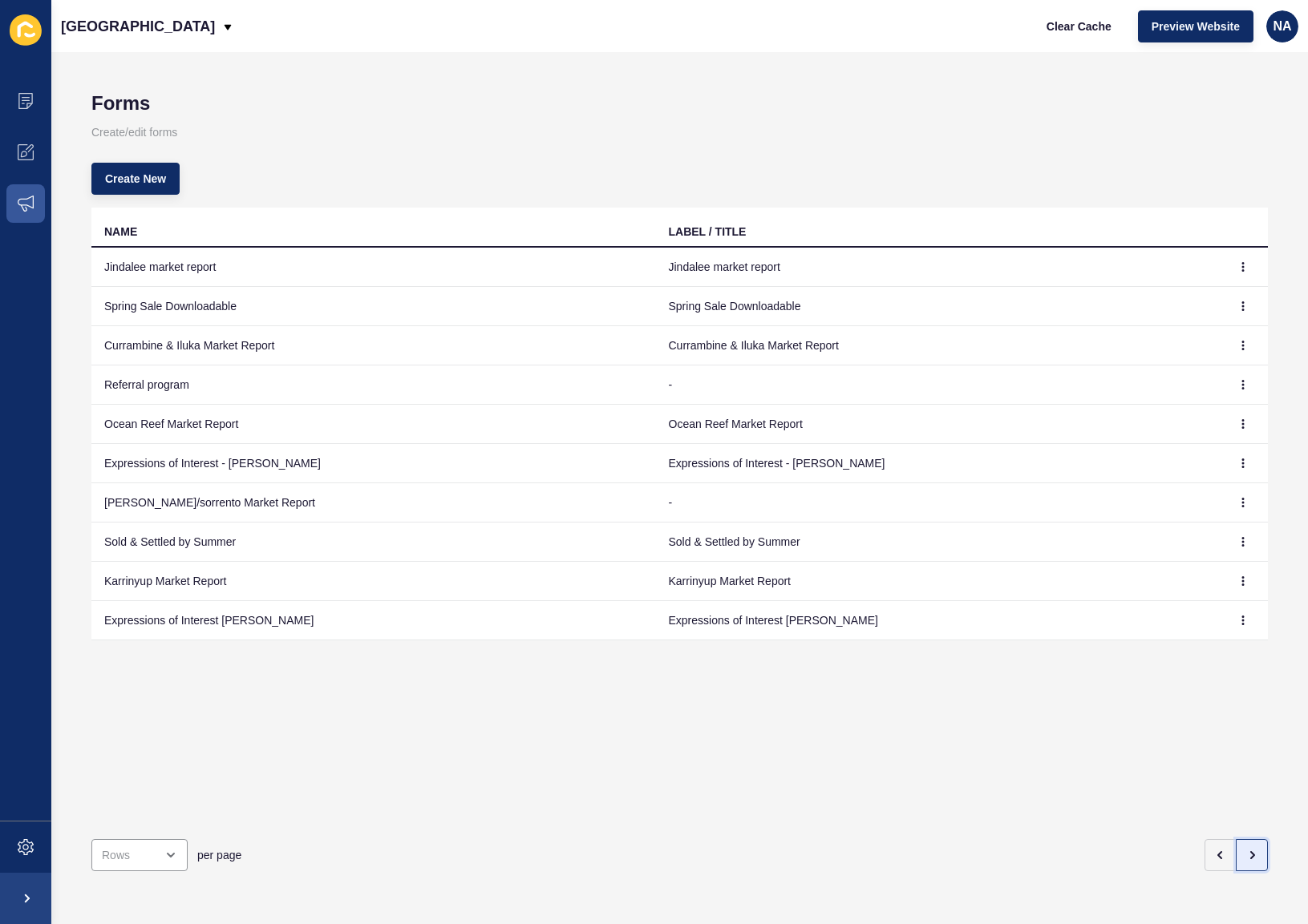
click at [1245, 849] on icon "button" at bounding box center [1252, 856] width 13 height 13
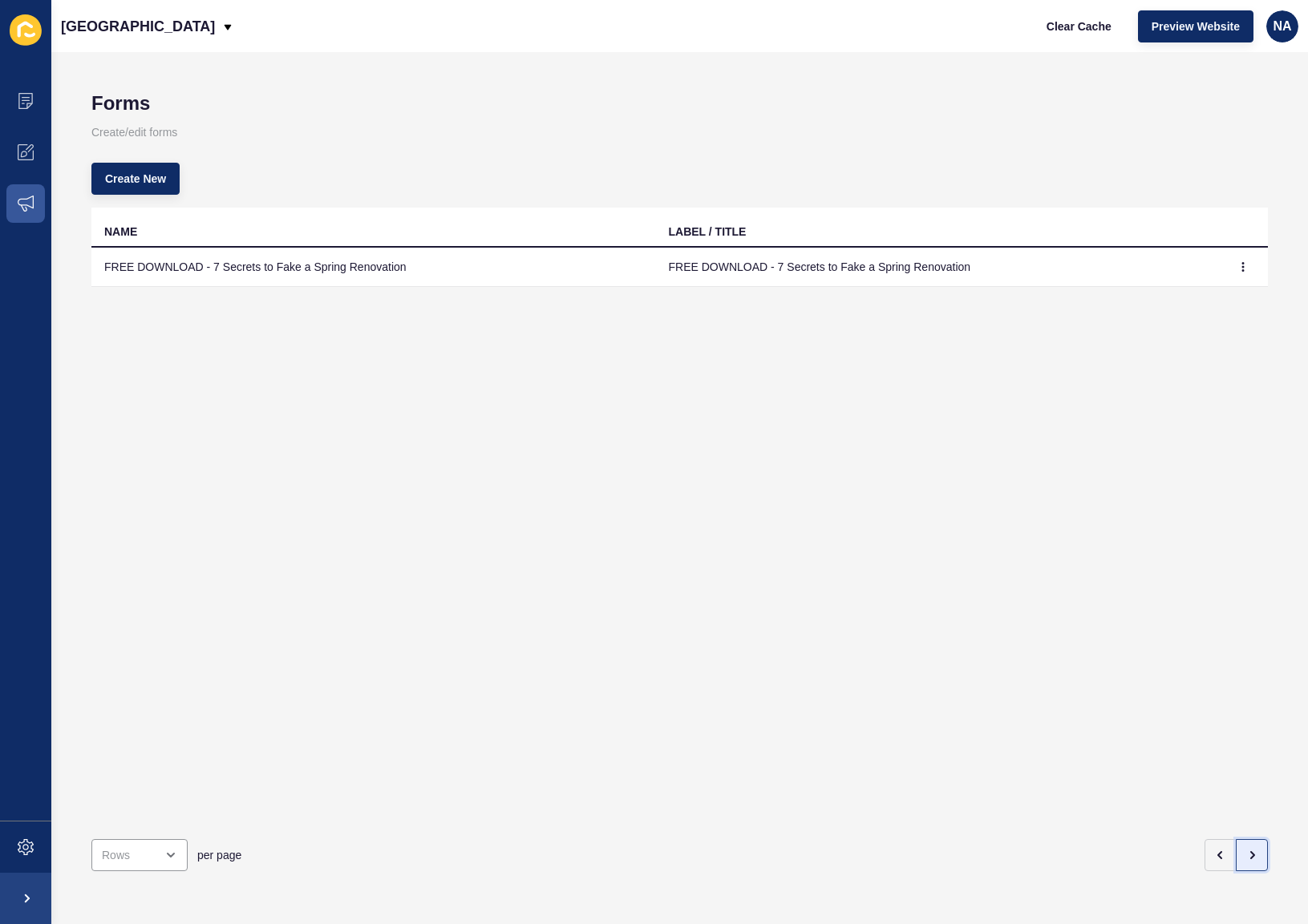
click at [1245, 849] on icon "button" at bounding box center [1252, 856] width 13 height 13
click at [1215, 849] on icon "button" at bounding box center [1221, 856] width 13 height 13
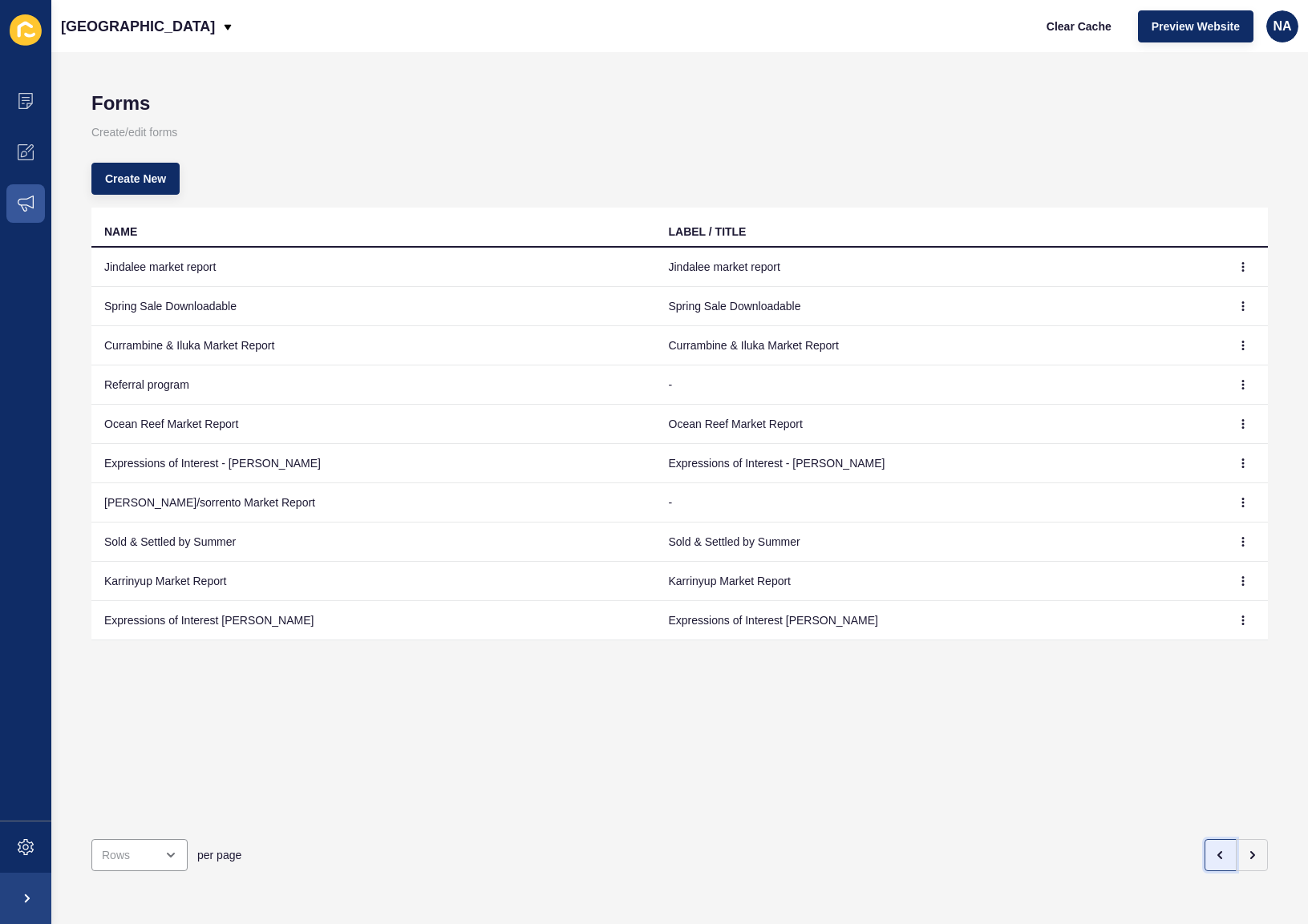
click at [1215, 849] on icon "button" at bounding box center [1221, 856] width 13 height 13
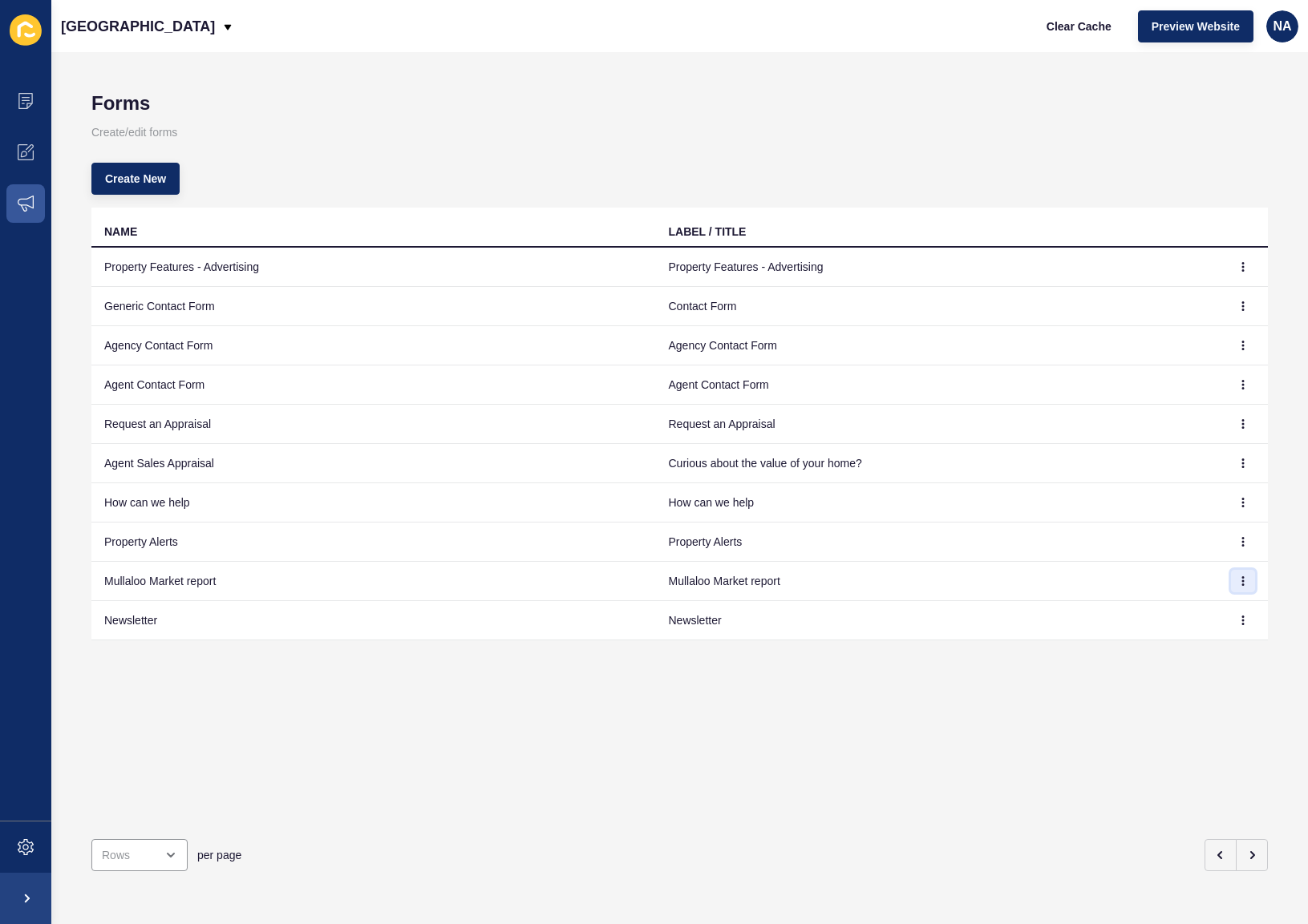
click at [1231, 581] on button "button" at bounding box center [1243, 581] width 24 height 23
click at [1215, 609] on link "Edit" at bounding box center [1187, 613] width 112 height 35
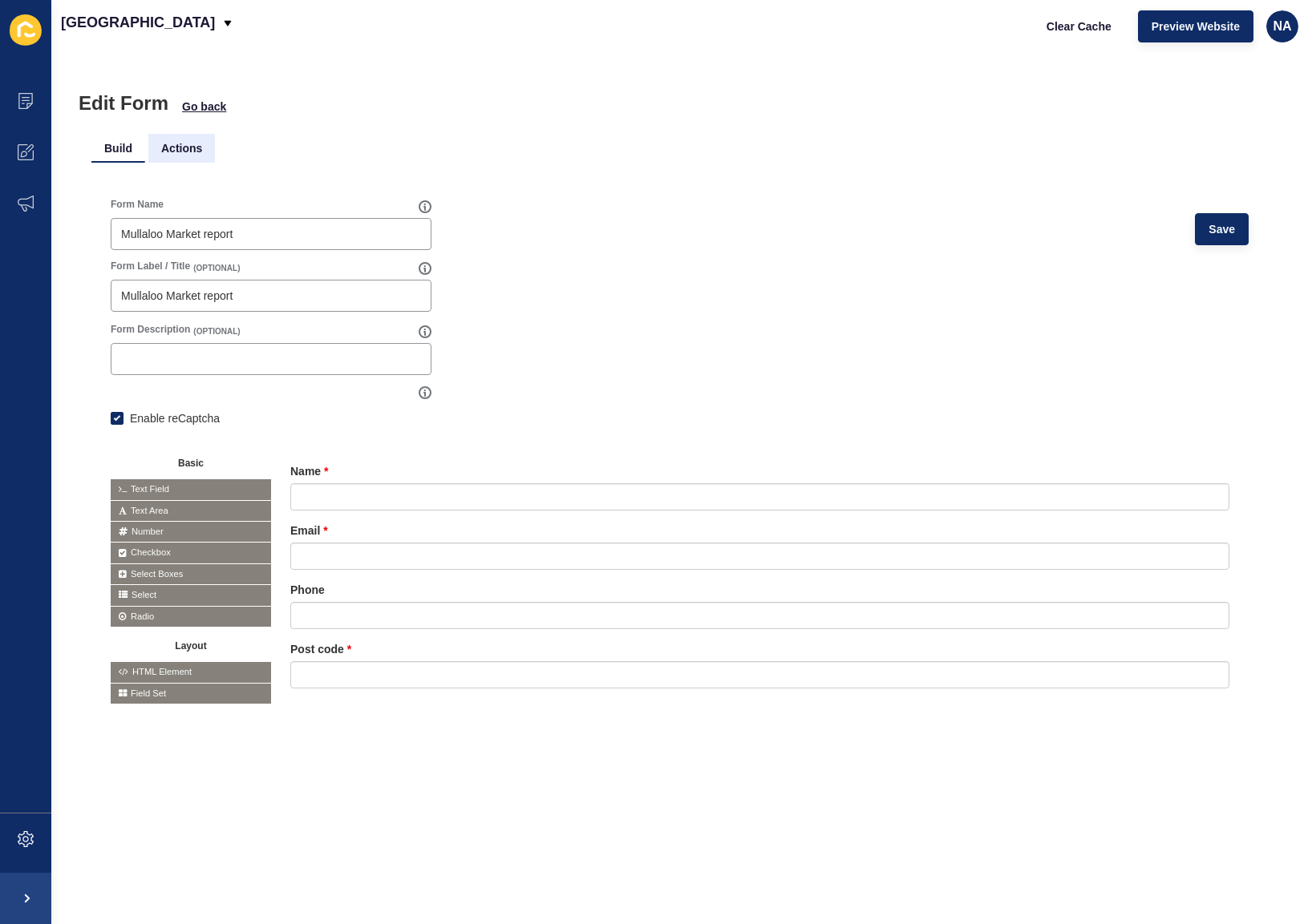
click at [173, 145] on li "Actions" at bounding box center [182, 149] width 67 height 29
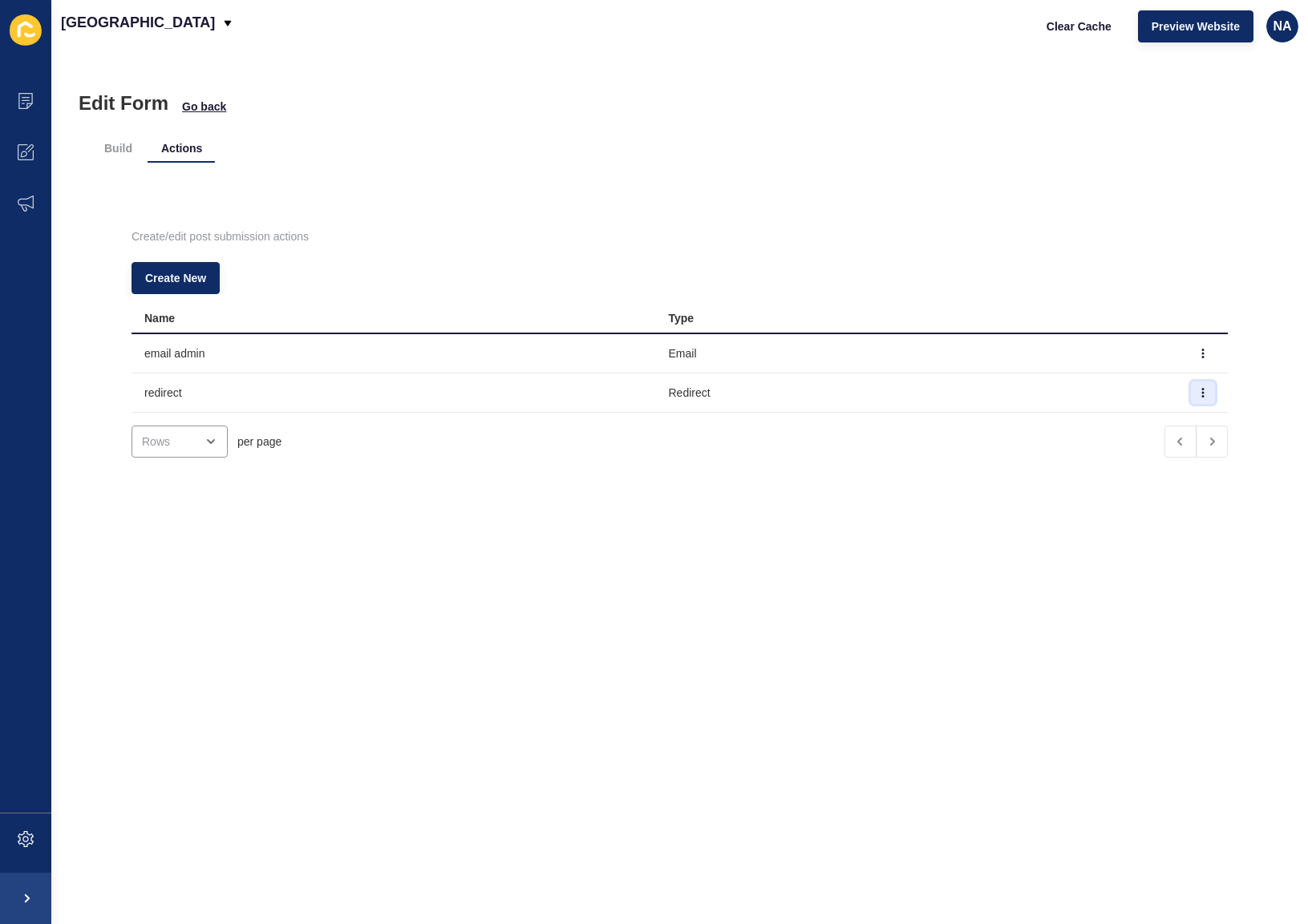
click at [1198, 395] on icon "button" at bounding box center [1203, 393] width 10 height 10
click at [1115, 422] on link "Edit" at bounding box center [1135, 424] width 112 height 35
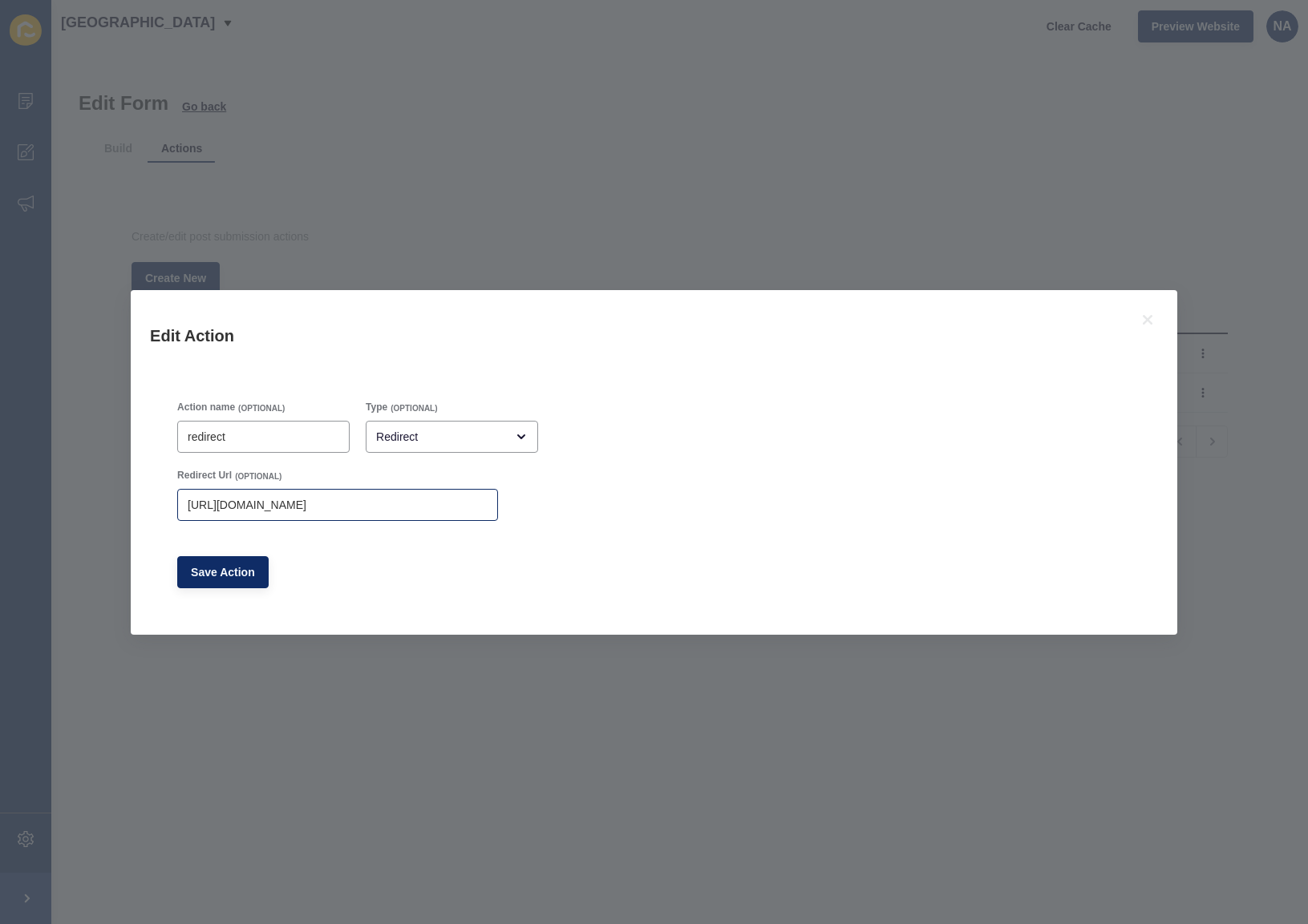
click at [383, 514] on div "https://app-spoke-sites-au.s3.amazonaws.com/uploads/sites/257/2025/07/Mullaloo_…" at bounding box center [337, 505] width 321 height 32
click at [381, 501] on input "https://app-spoke-sites-au.s3.amazonaws.com/uploads/sites/257/2025/07/Mullaloo_…" at bounding box center [337, 505] width 300 height 16
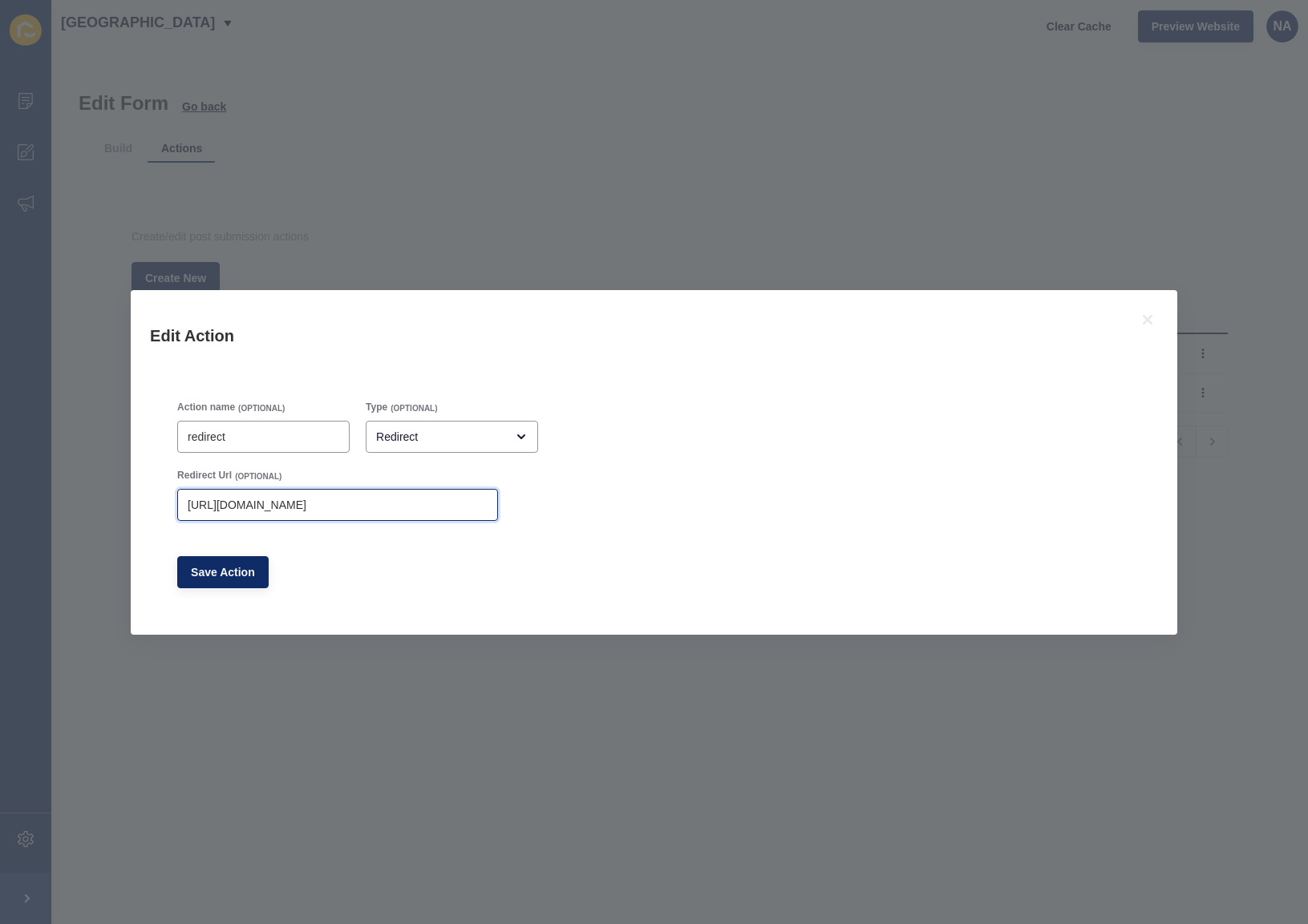
click at [381, 501] on input "https://app-spoke-sites-au.s3.amazonaws.com/uploads/sites/257/2025/07/Mullaloo_…" at bounding box center [337, 505] width 300 height 16
paste input "10/4pp-Mullaloo_Market-Report-"
type input "https://app-spoke-sites-au.s3.amazonaws.com/uploads/sites/257/2025/10/4pp-Mulla…"
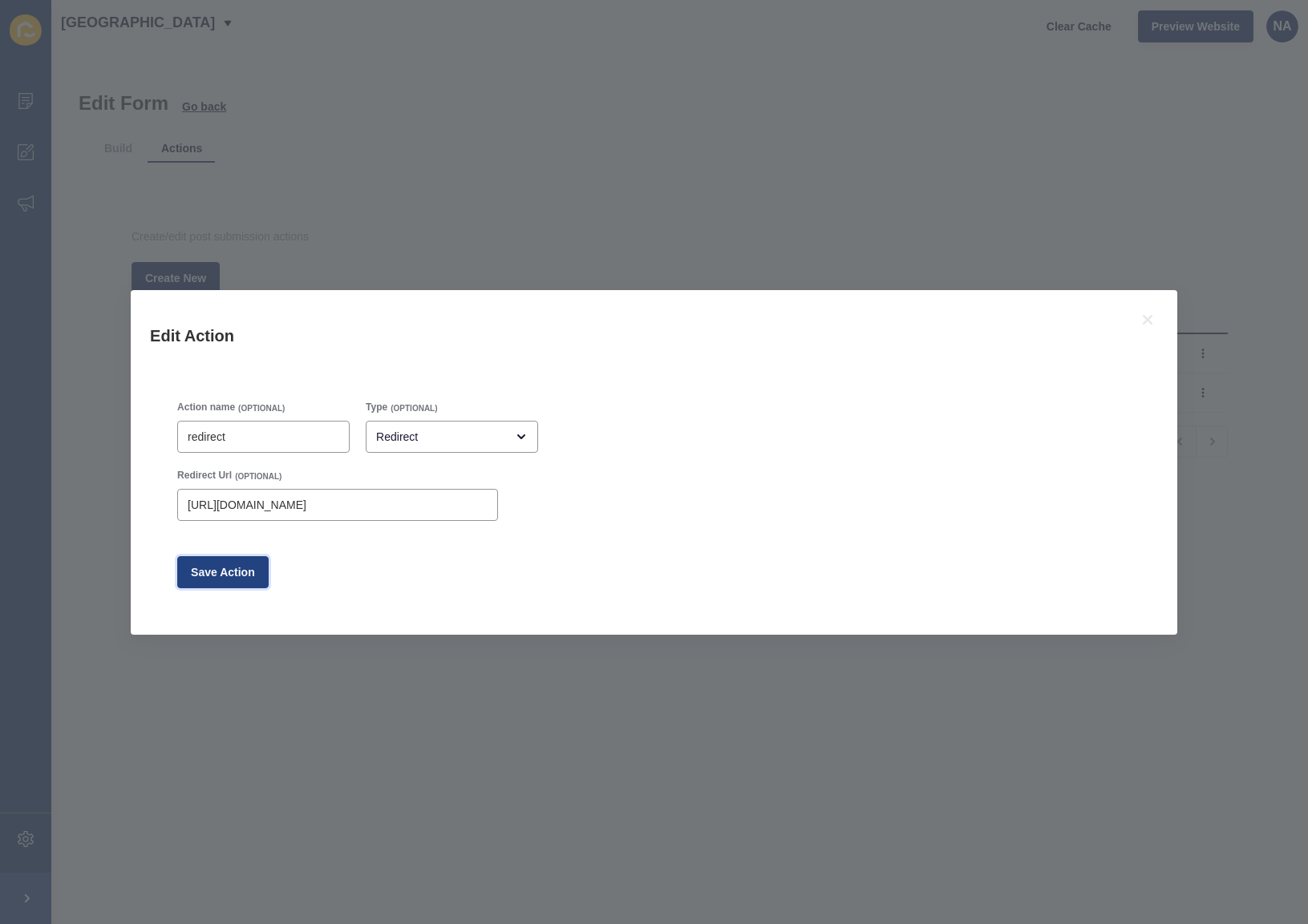
click at [244, 567] on span "Save Action" at bounding box center [223, 573] width 64 height 16
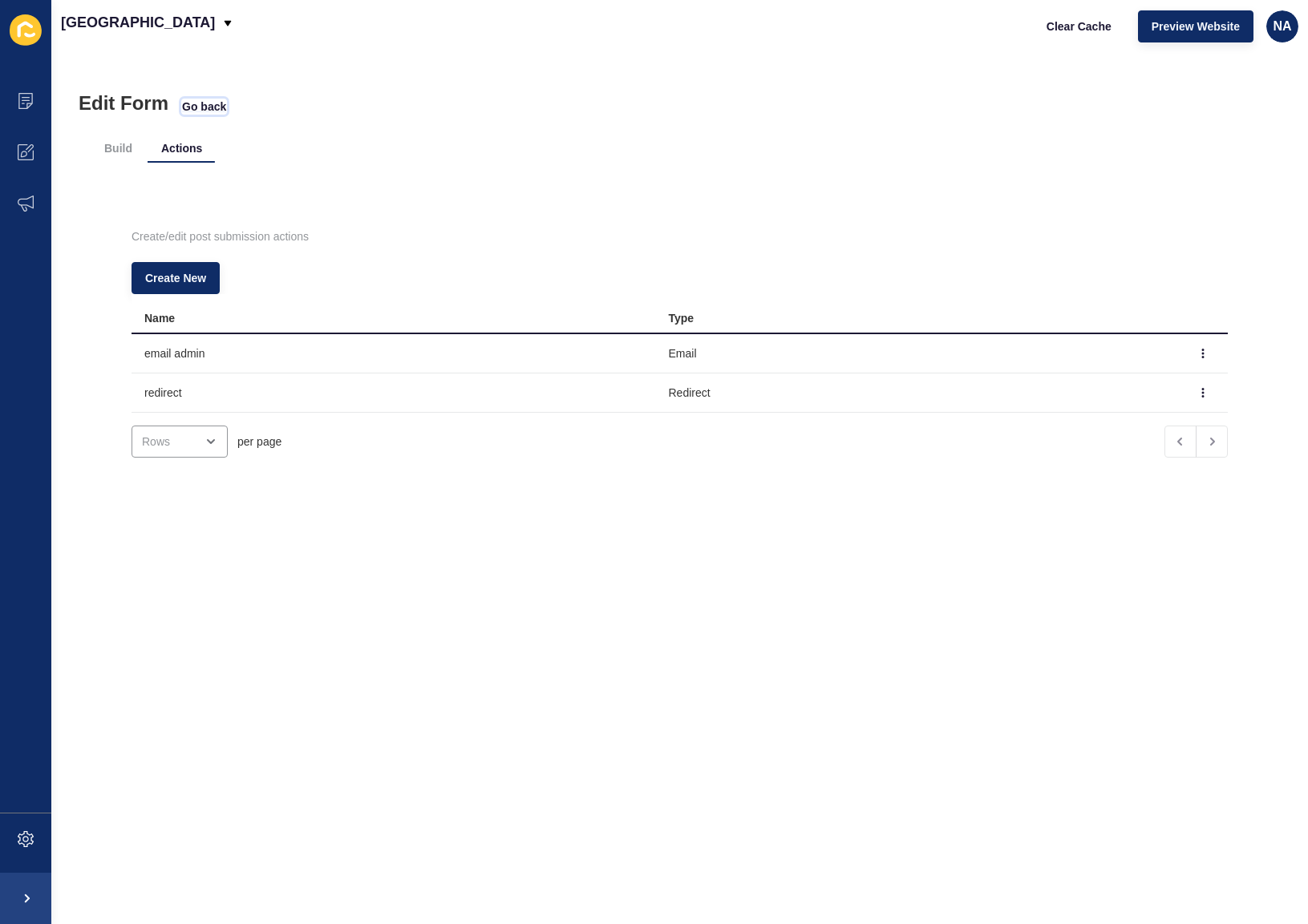
click at [192, 109] on span "Go back" at bounding box center [204, 106] width 44 height 16
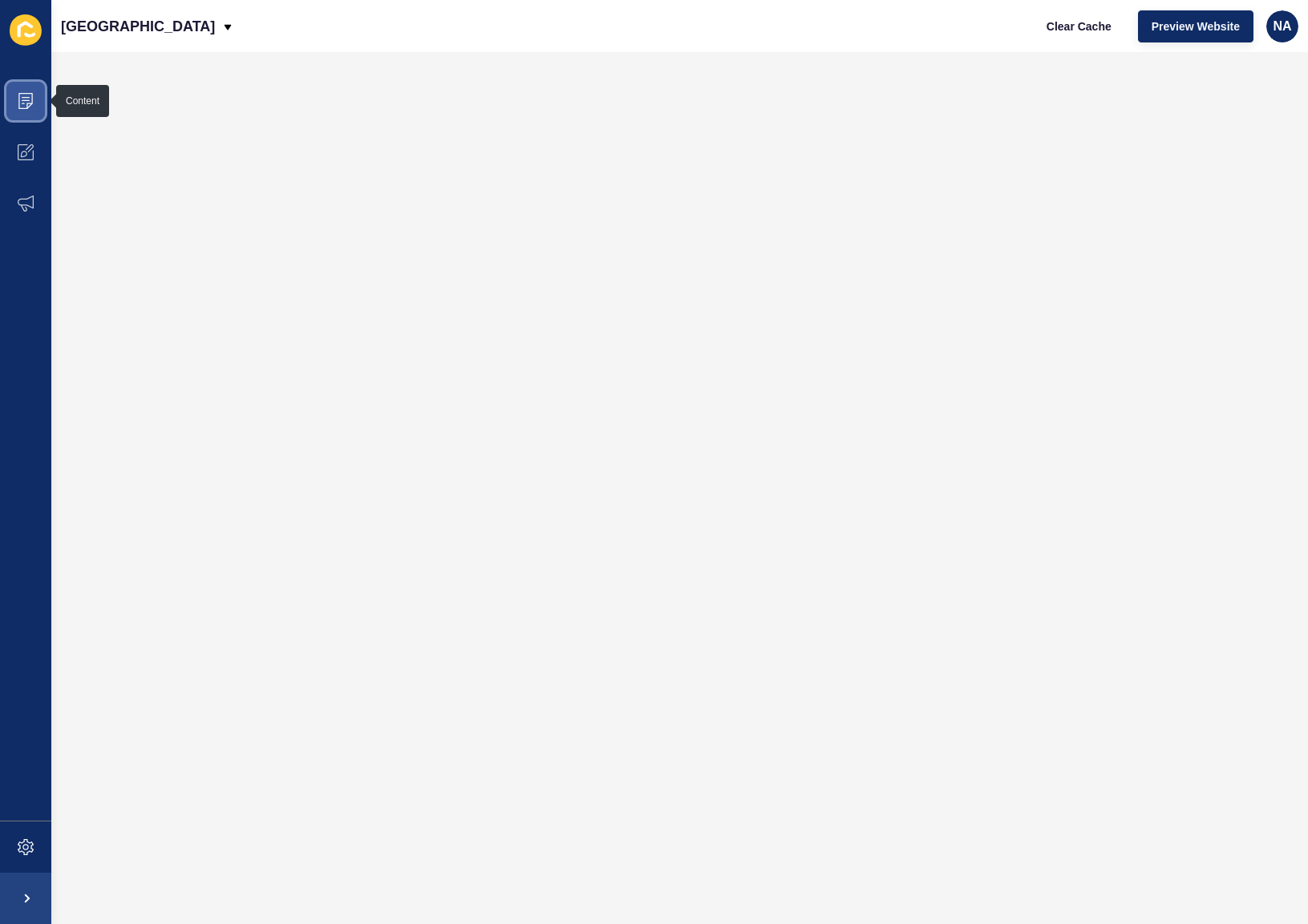
click at [22, 111] on span at bounding box center [25, 101] width 51 height 51
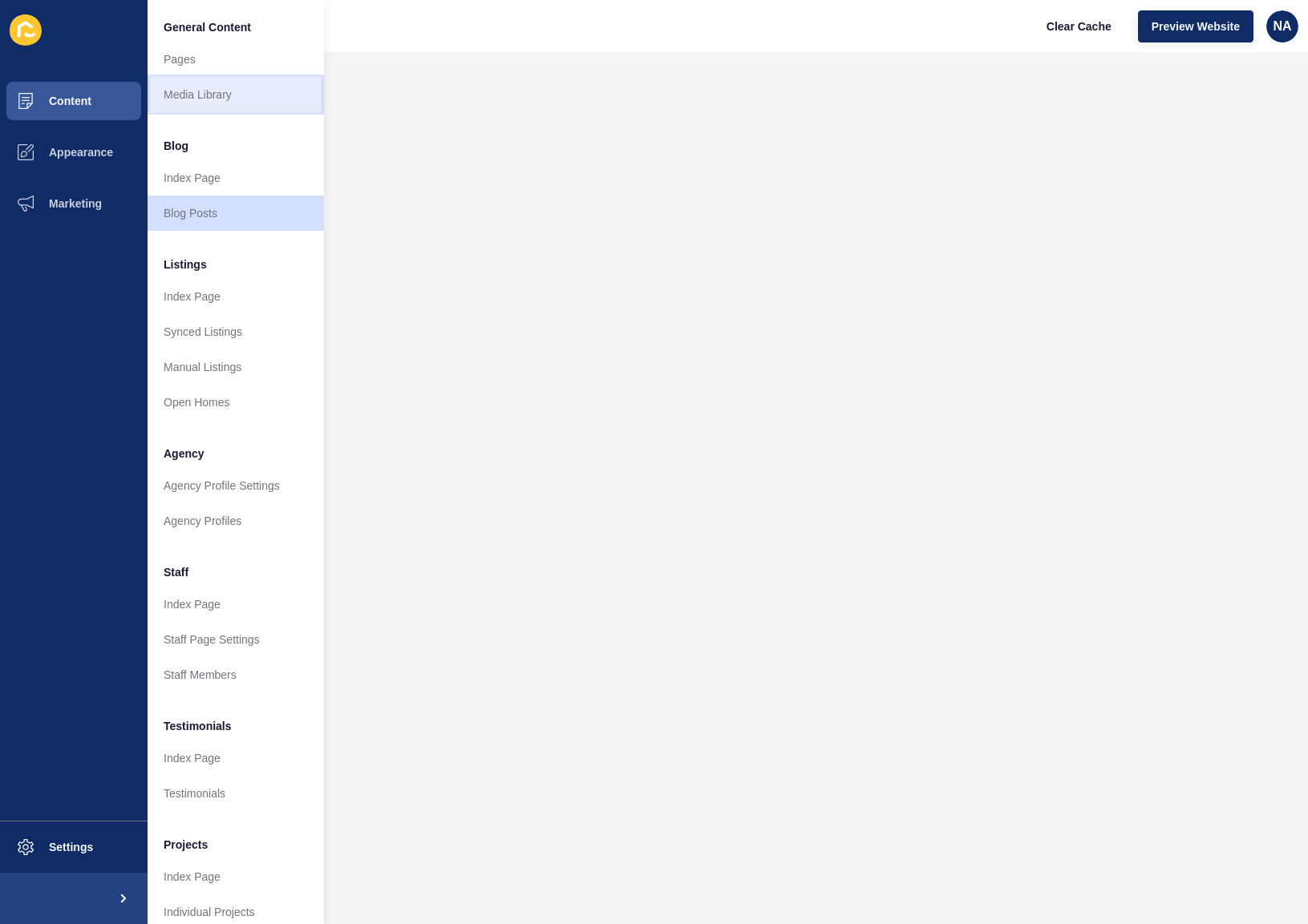
click at [247, 106] on link "Media Library" at bounding box center [236, 94] width 176 height 35
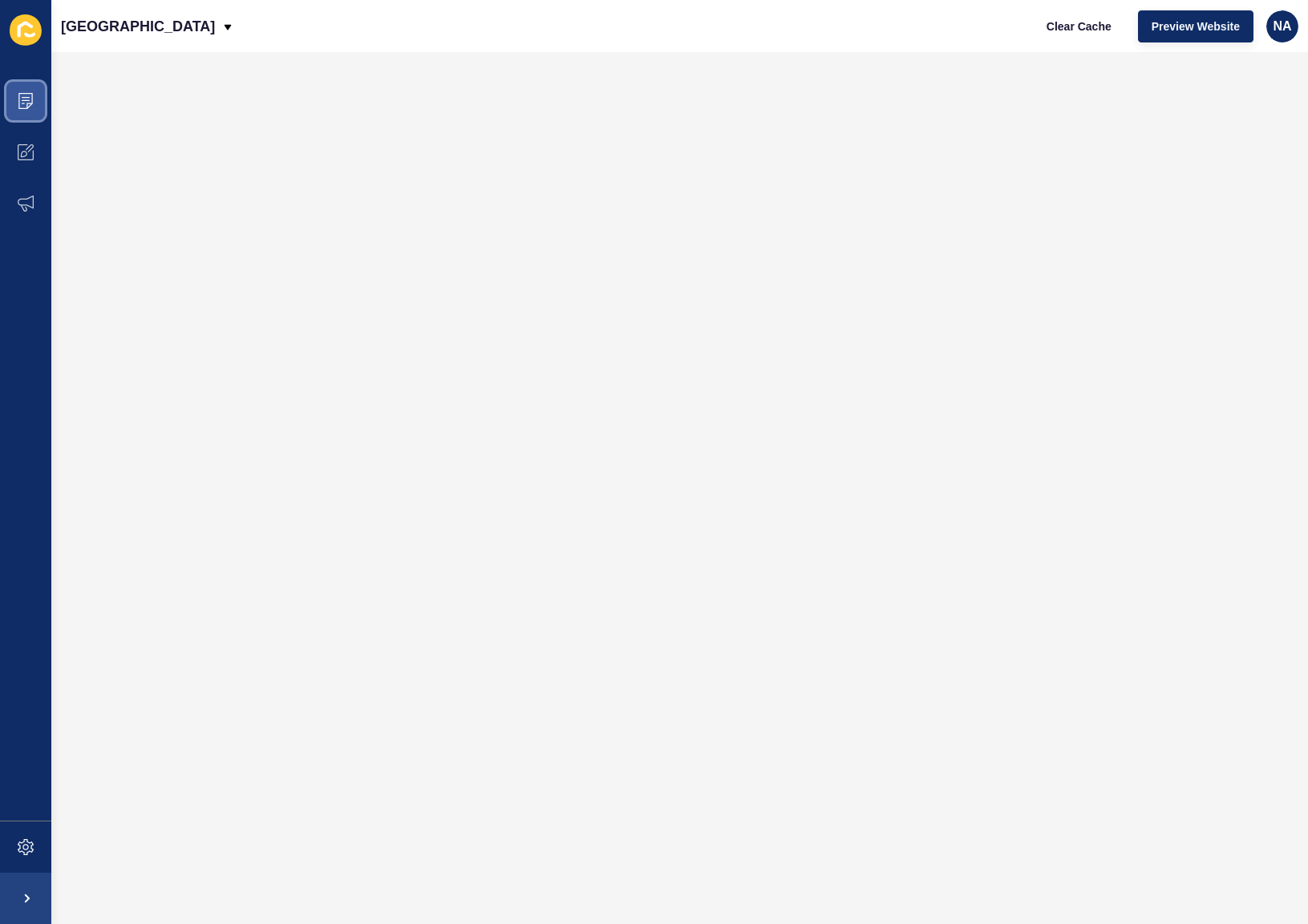
click at [24, 100] on icon at bounding box center [26, 100] width 8 height 1
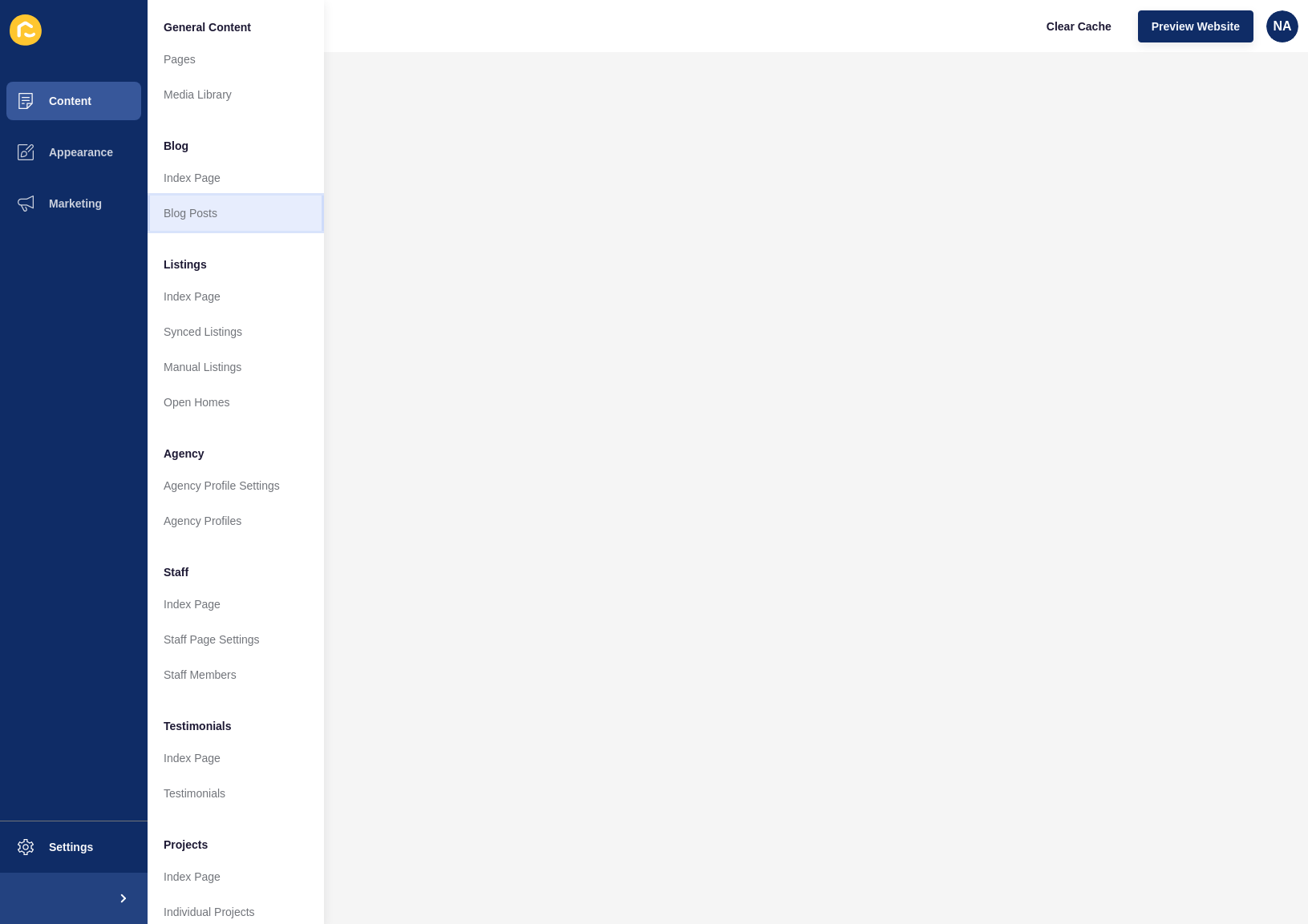
click at [211, 218] on link "Blog Posts" at bounding box center [236, 213] width 176 height 35
